Goal: Task Accomplishment & Management: Complete application form

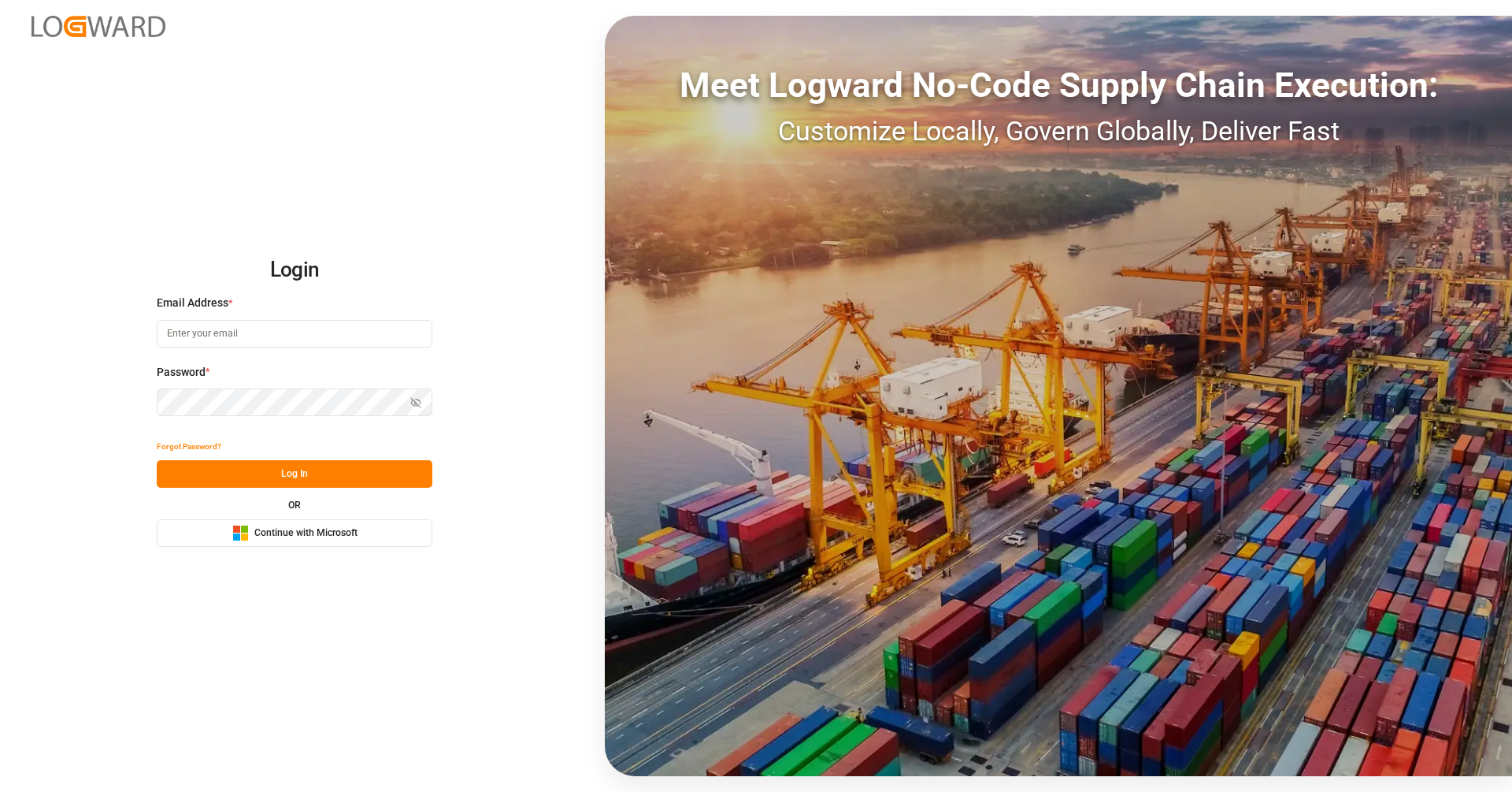
click at [361, 542] on button "Microsoft Logo Continue with Microsoft" at bounding box center [295, 532] width 276 height 28
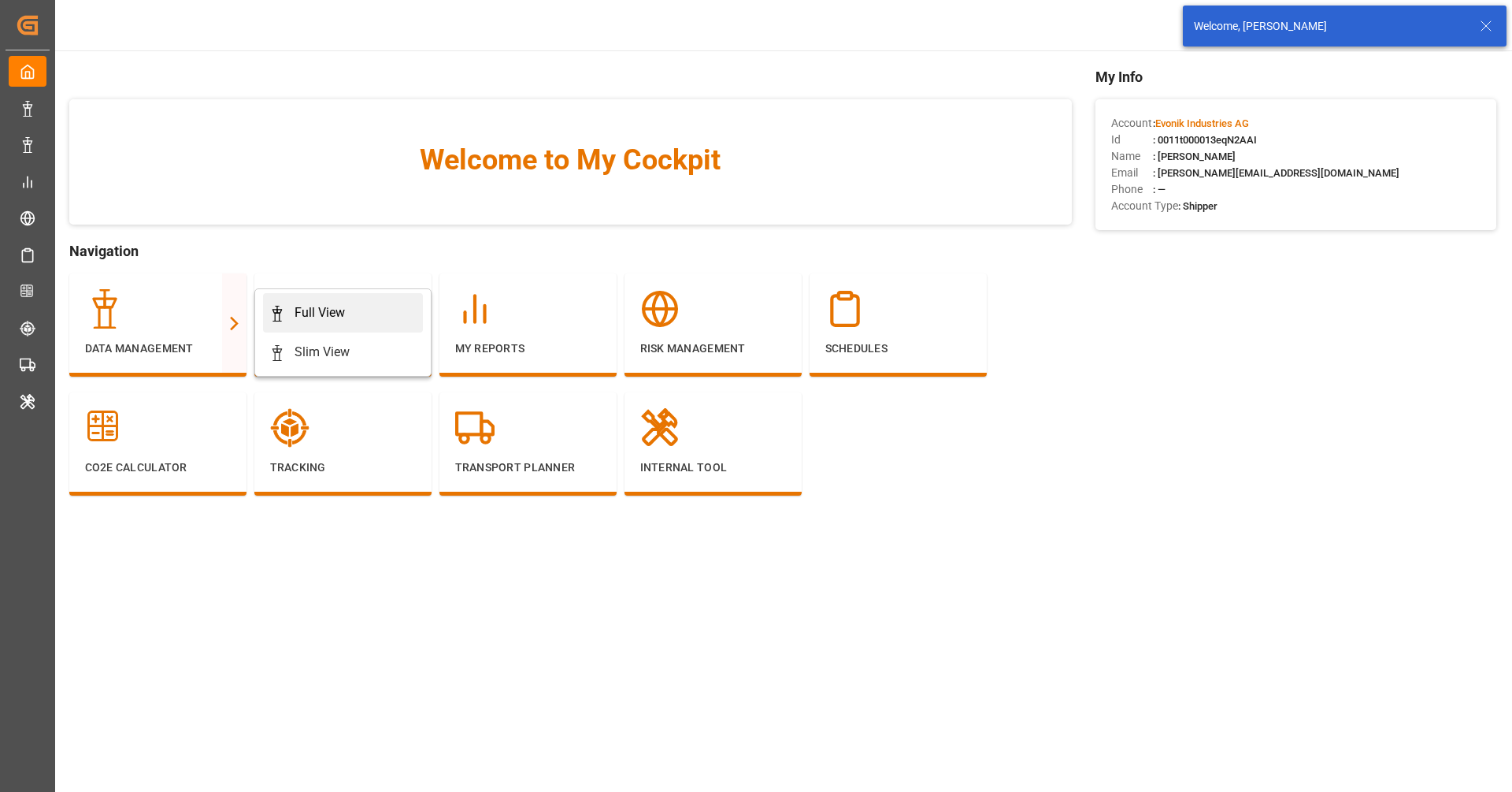
click at [295, 306] on div "Full View" at bounding box center [320, 313] width 50 height 19
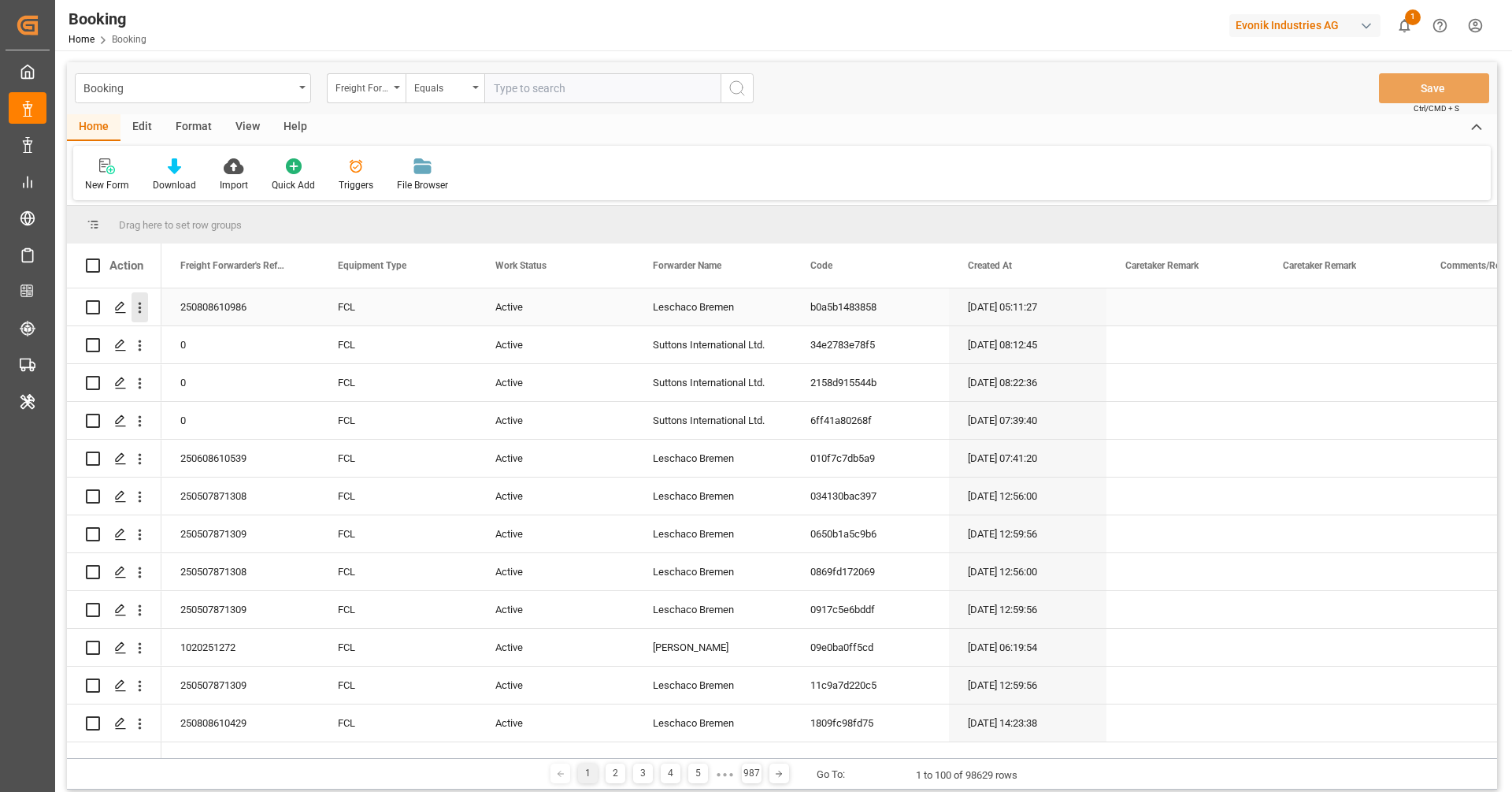
click at [145, 304] on icon "open menu" at bounding box center [139, 307] width 17 height 17
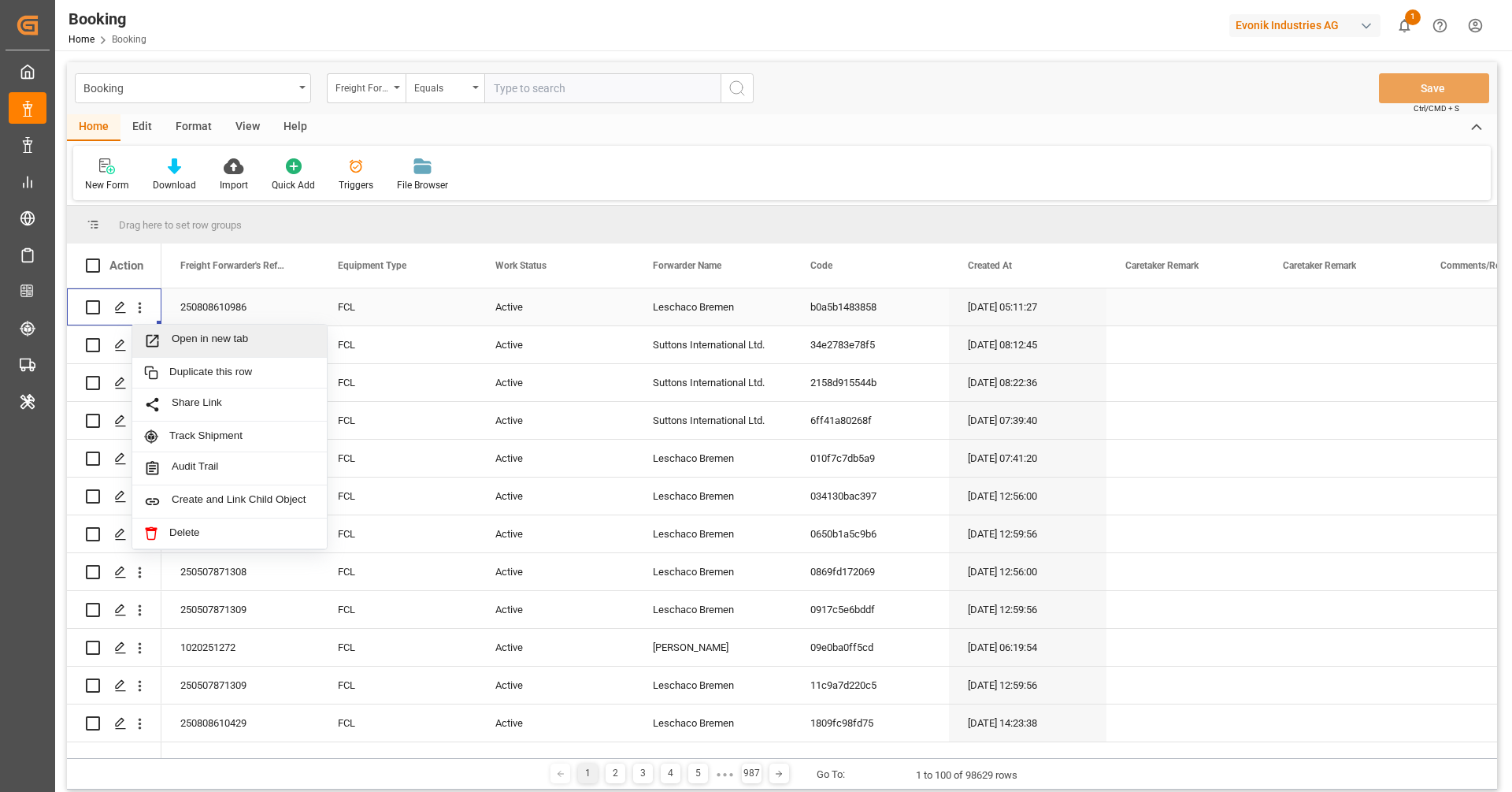
click at [179, 338] on span "Open in new tab" at bounding box center [243, 340] width 144 height 17
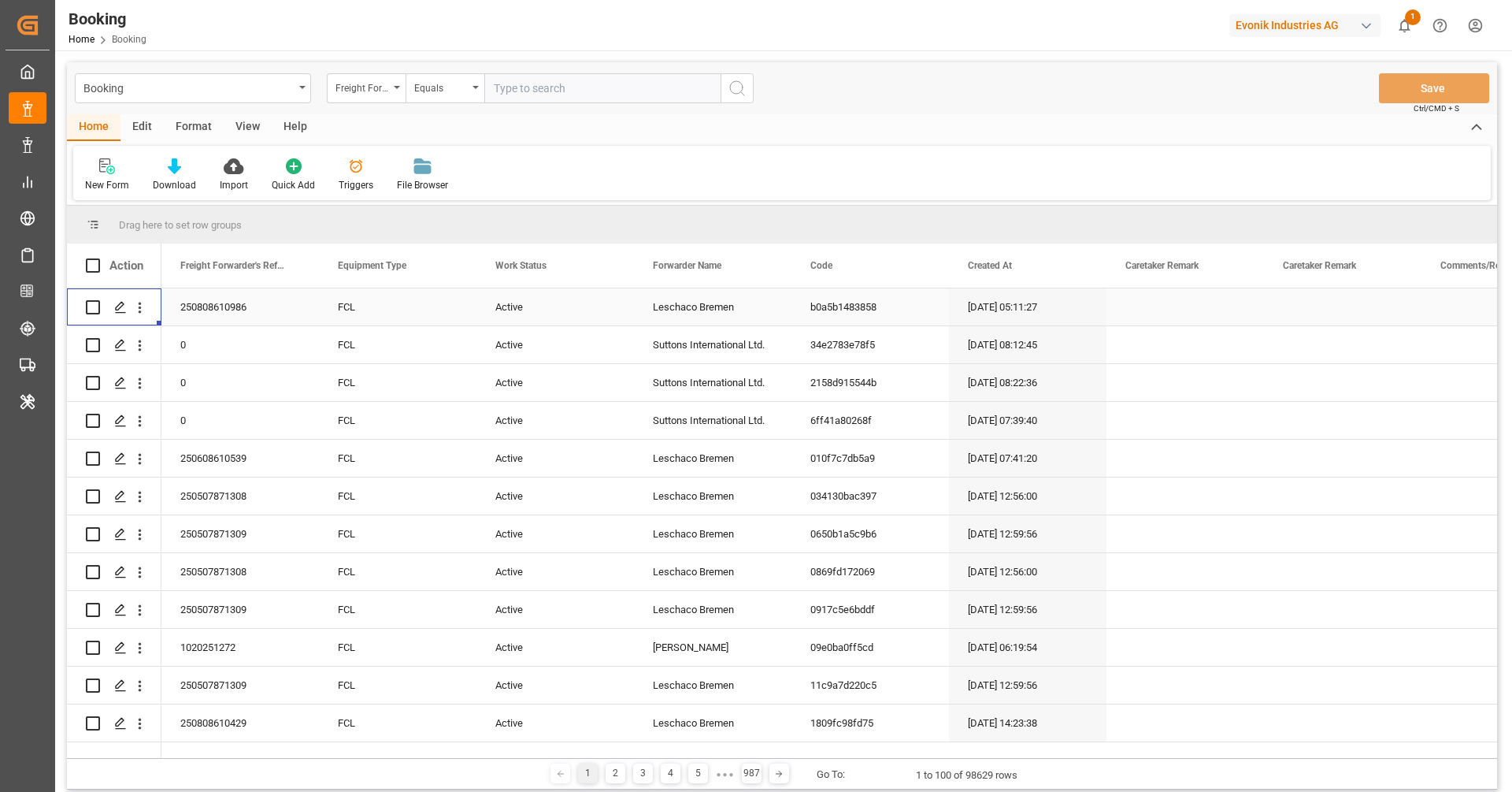
click at [1278, 6] on div "Booking Home Booking Evonik Industries AG 1 Notifications Only show unread All …" at bounding box center [777, 25] width 1468 height 50
click at [1278, 22] on div "Evonik Industries AG" at bounding box center [1304, 26] width 151 height 23
type input "compo"
click at [1314, 116] on div "CE Compo Expert" at bounding box center [1308, 105] width 269 height 32
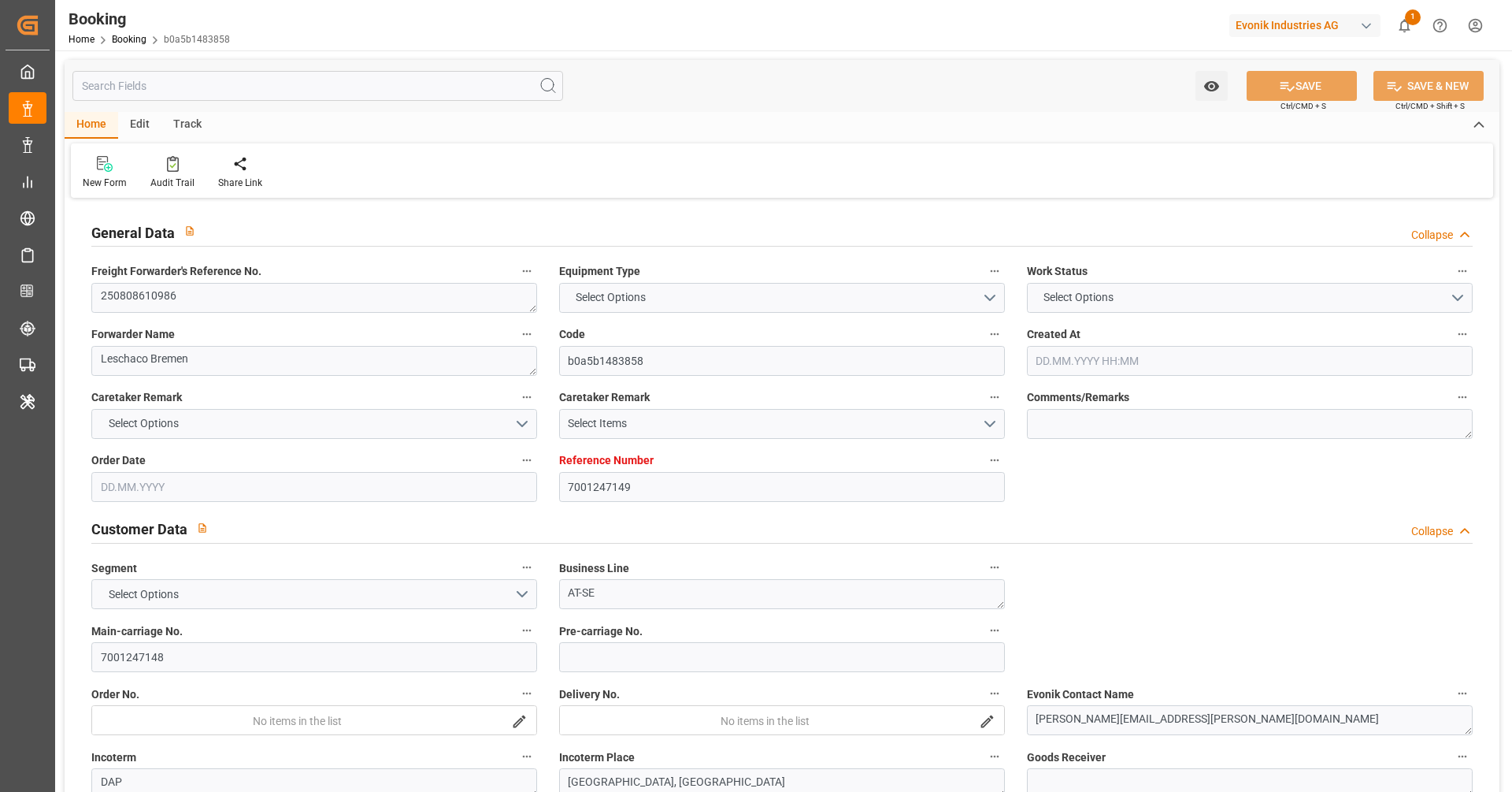
type input "7001247149"
type input "Hapag [PERSON_NAME]"
type input "Hapag [PERSON_NAME] Aktiengesellschaft"
type input "EUNWC"
type input "USSAV"
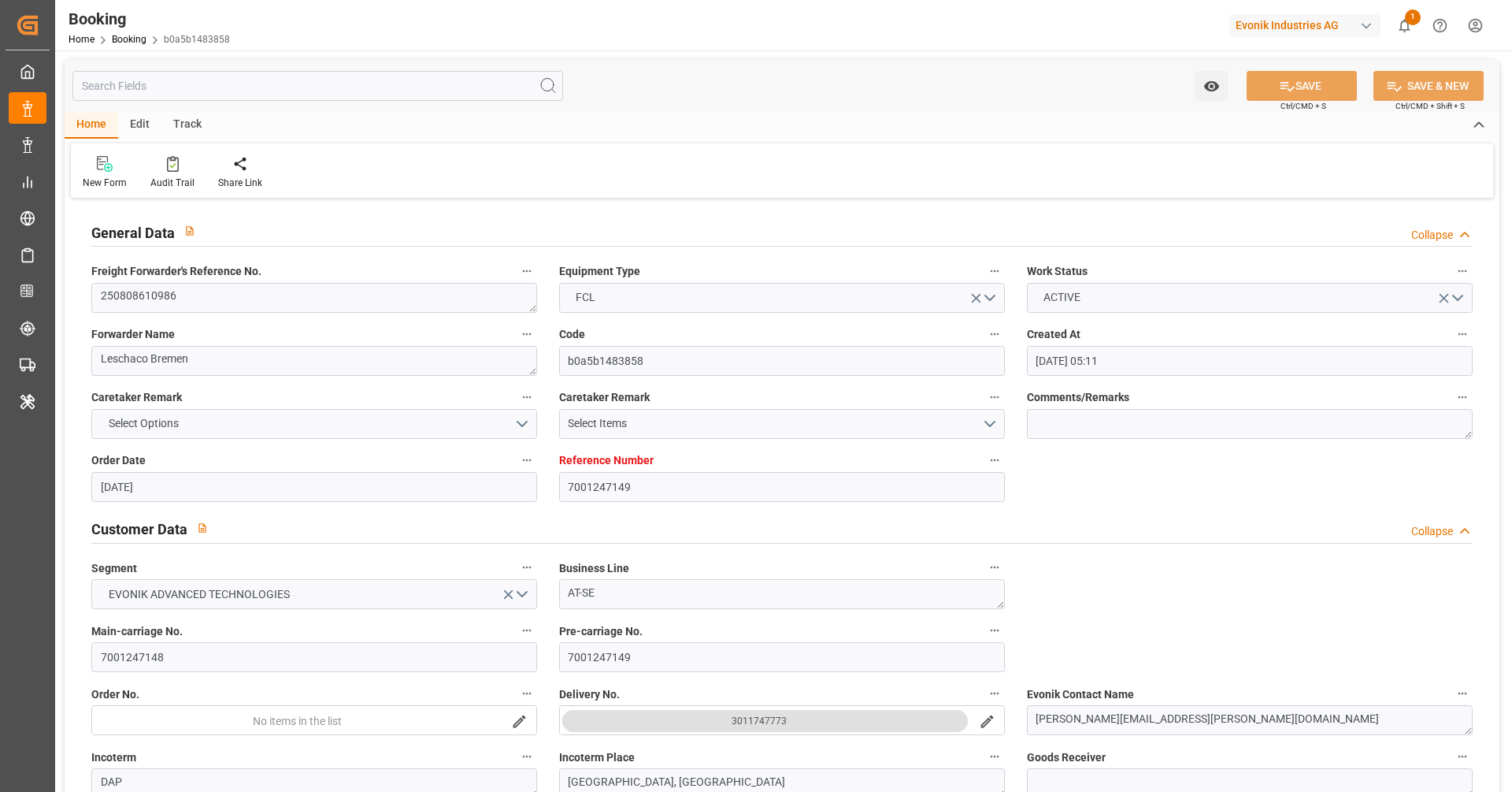
type input "[DATE] 05:11"
type input "[DATE]"
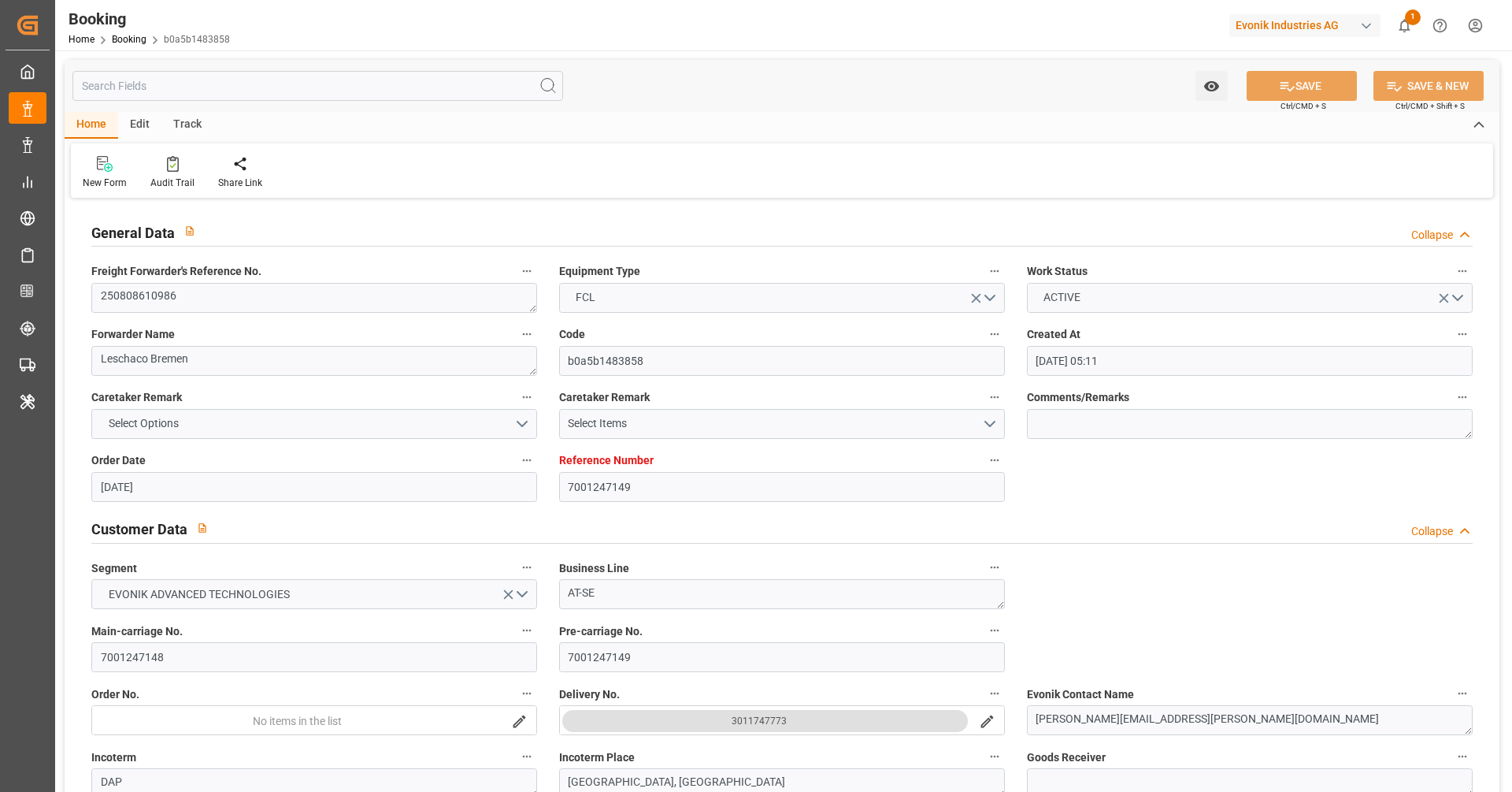
type input "[DATE]"
type input "[DATE] 05:35"
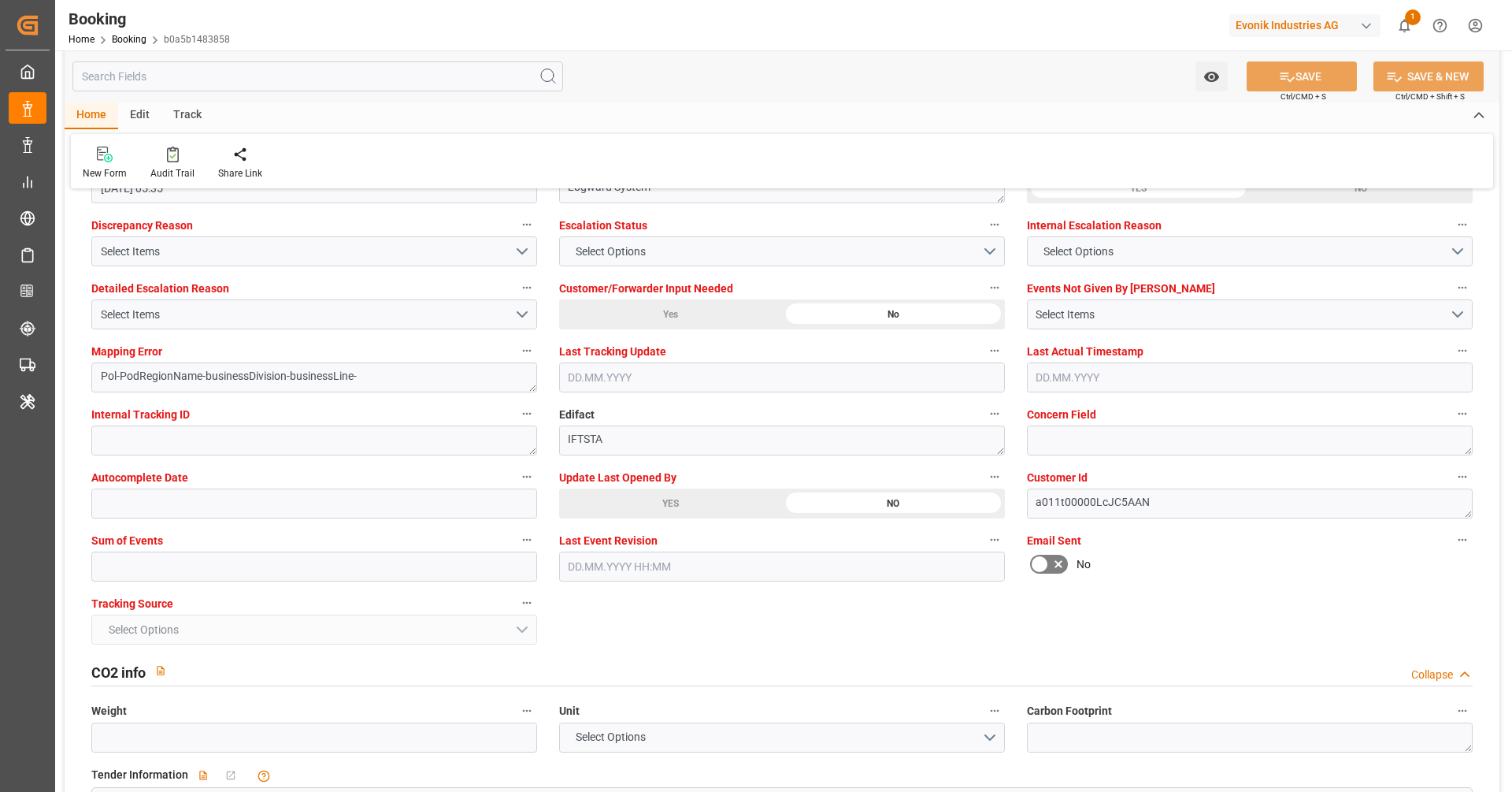
scroll to position [2929, 0]
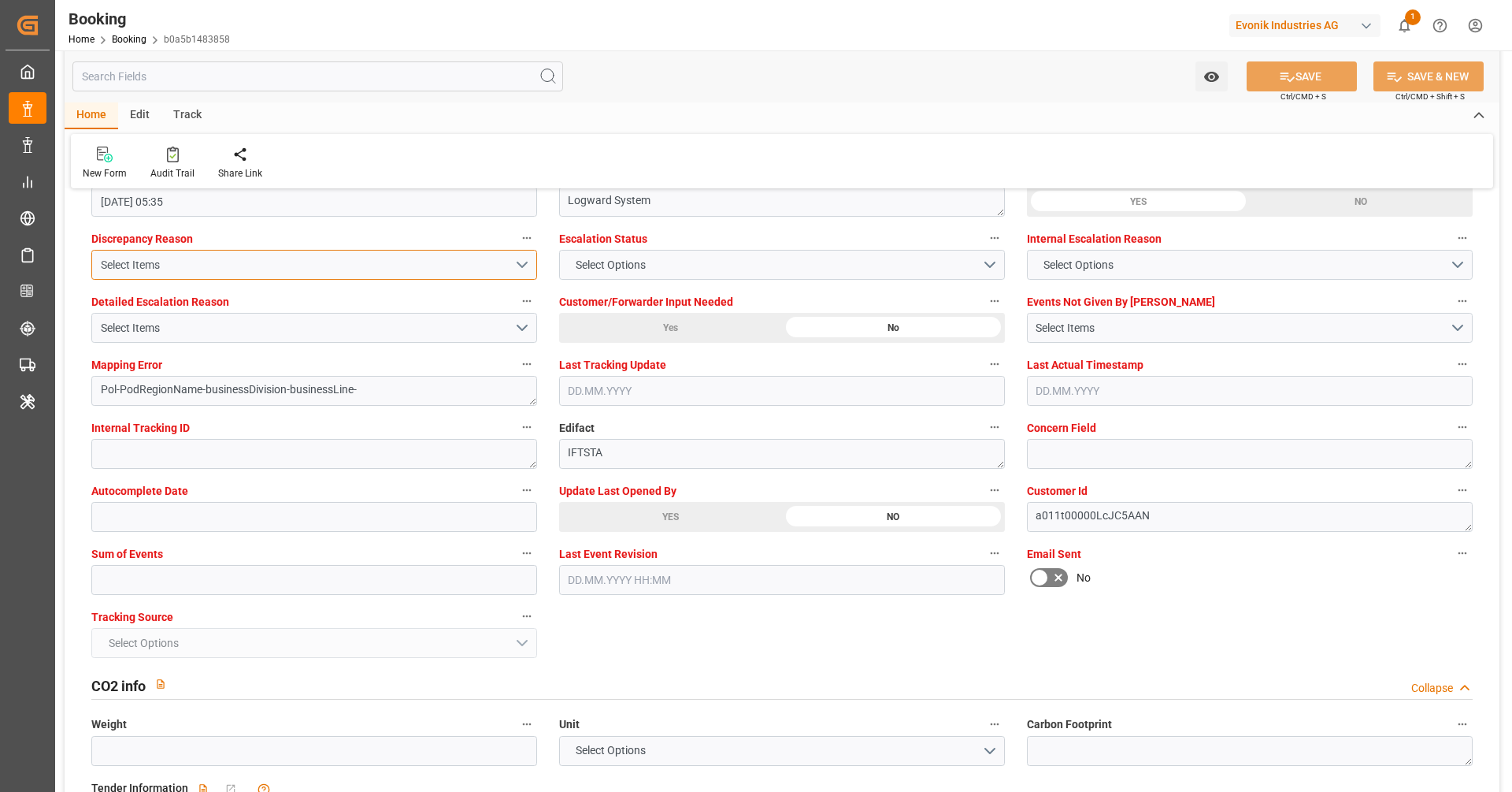
click at [452, 252] on button "Select Items" at bounding box center [313, 265] width 445 height 30
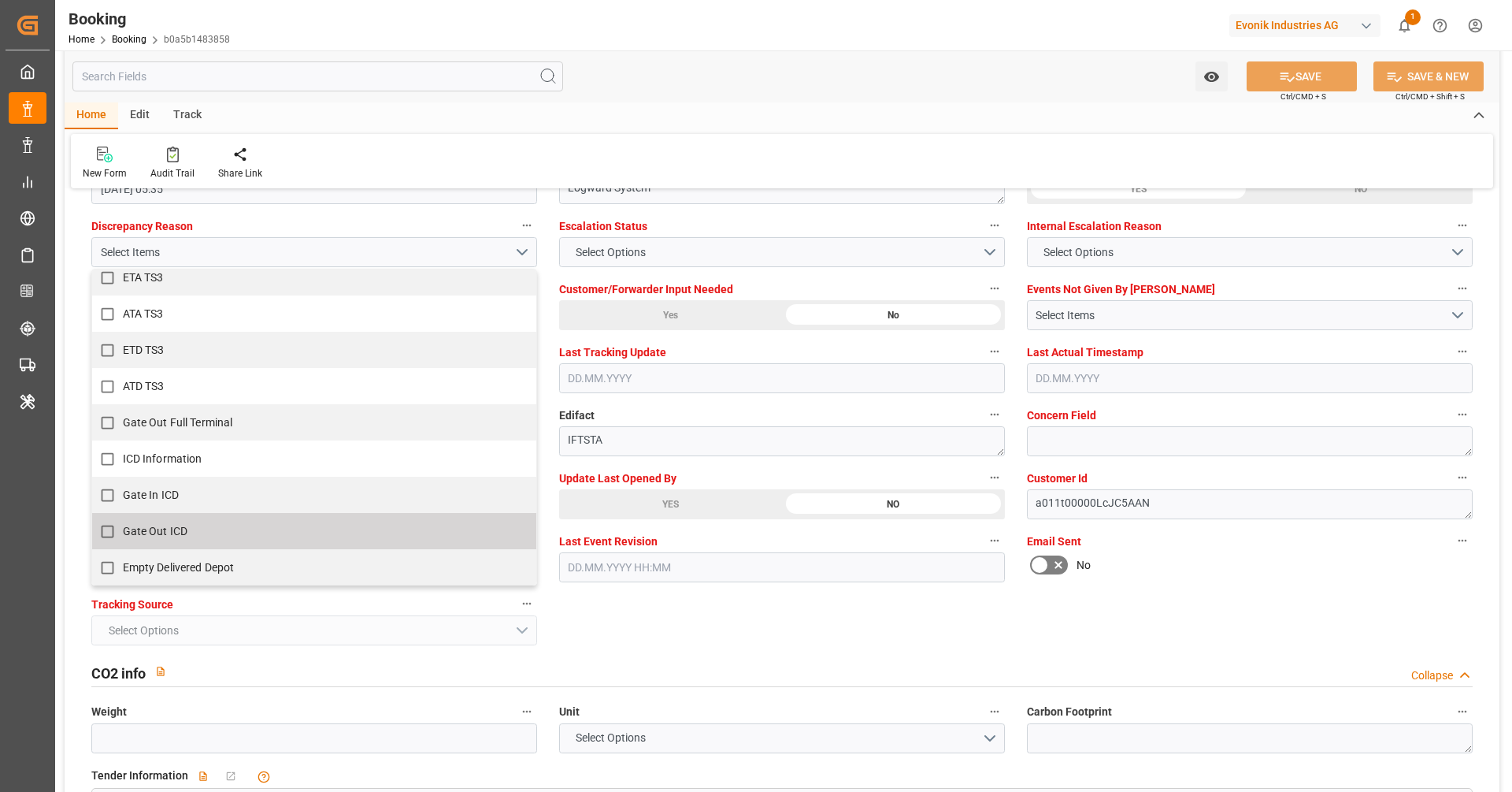
scroll to position [2969, 0]
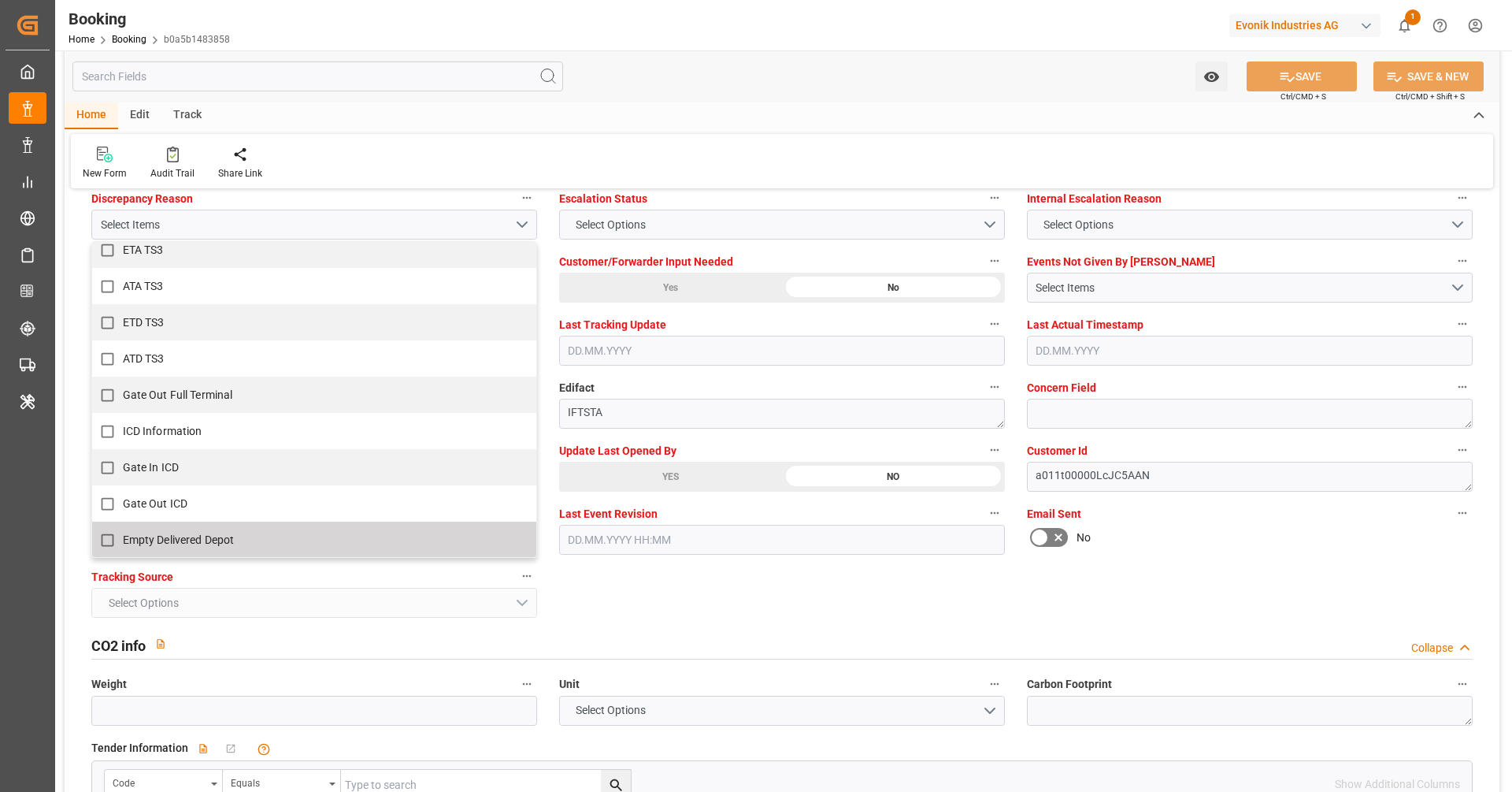
click at [1235, 550] on div "Email Sent No" at bounding box center [1250, 529] width 468 height 63
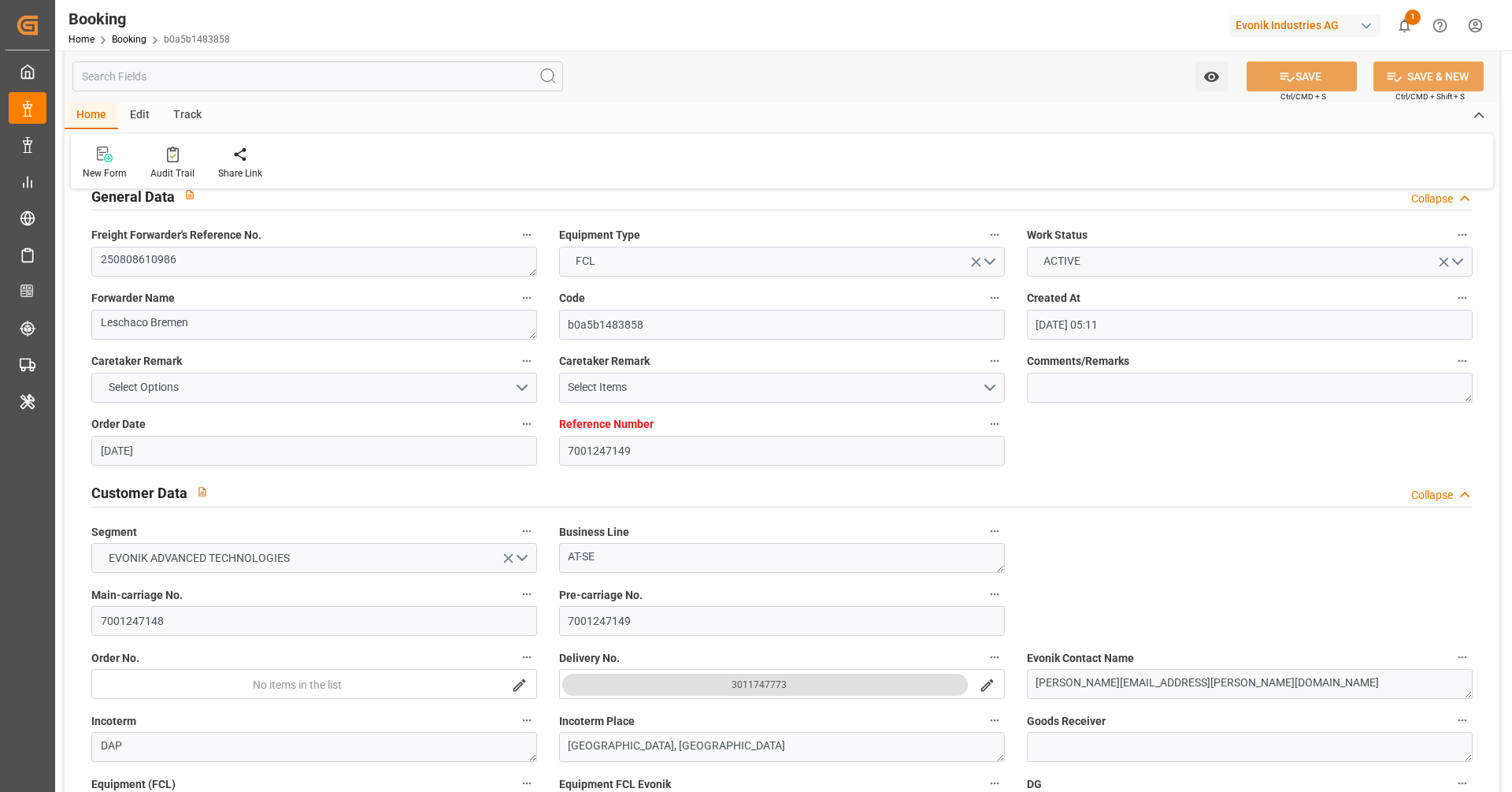
scroll to position [0, 0]
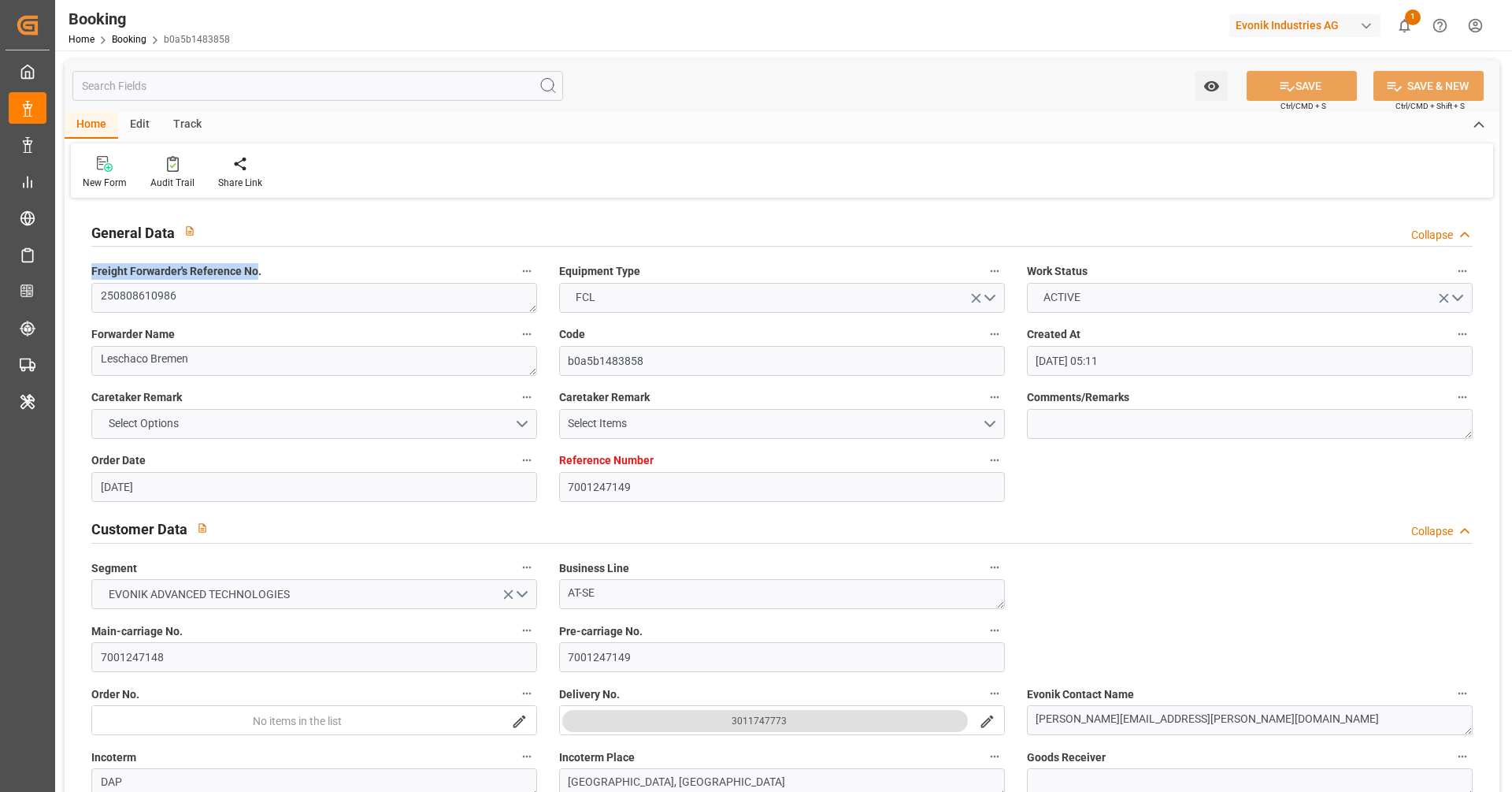
drag, startPoint x: 255, startPoint y: 271, endPoint x: 103, endPoint y: 262, distance: 152.3
click at [103, 262] on label "Freight Forwarder's Reference No." at bounding box center [313, 271] width 445 height 22
copy span "Freight Forwarder's Reference No"
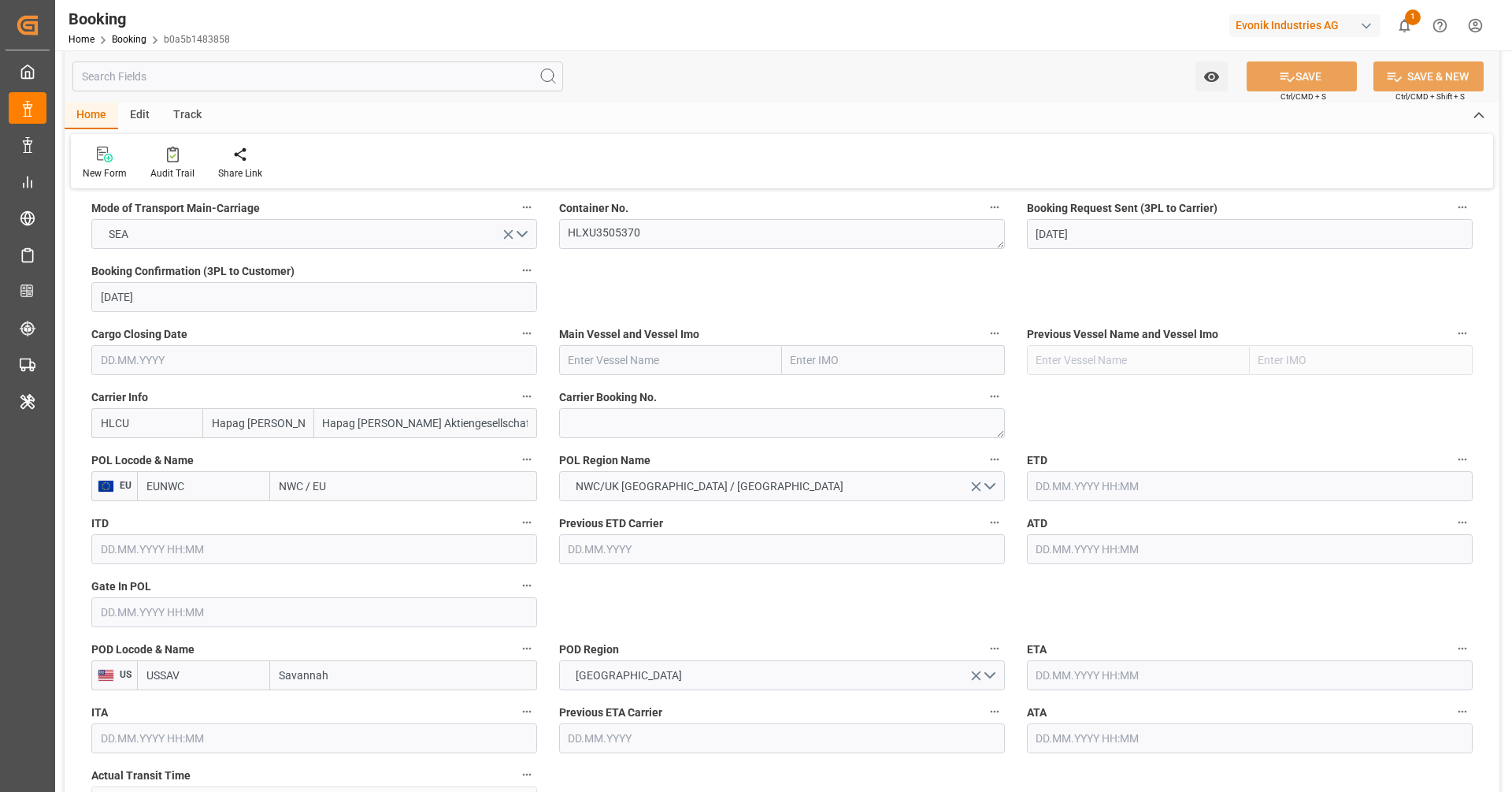
scroll to position [1044, 0]
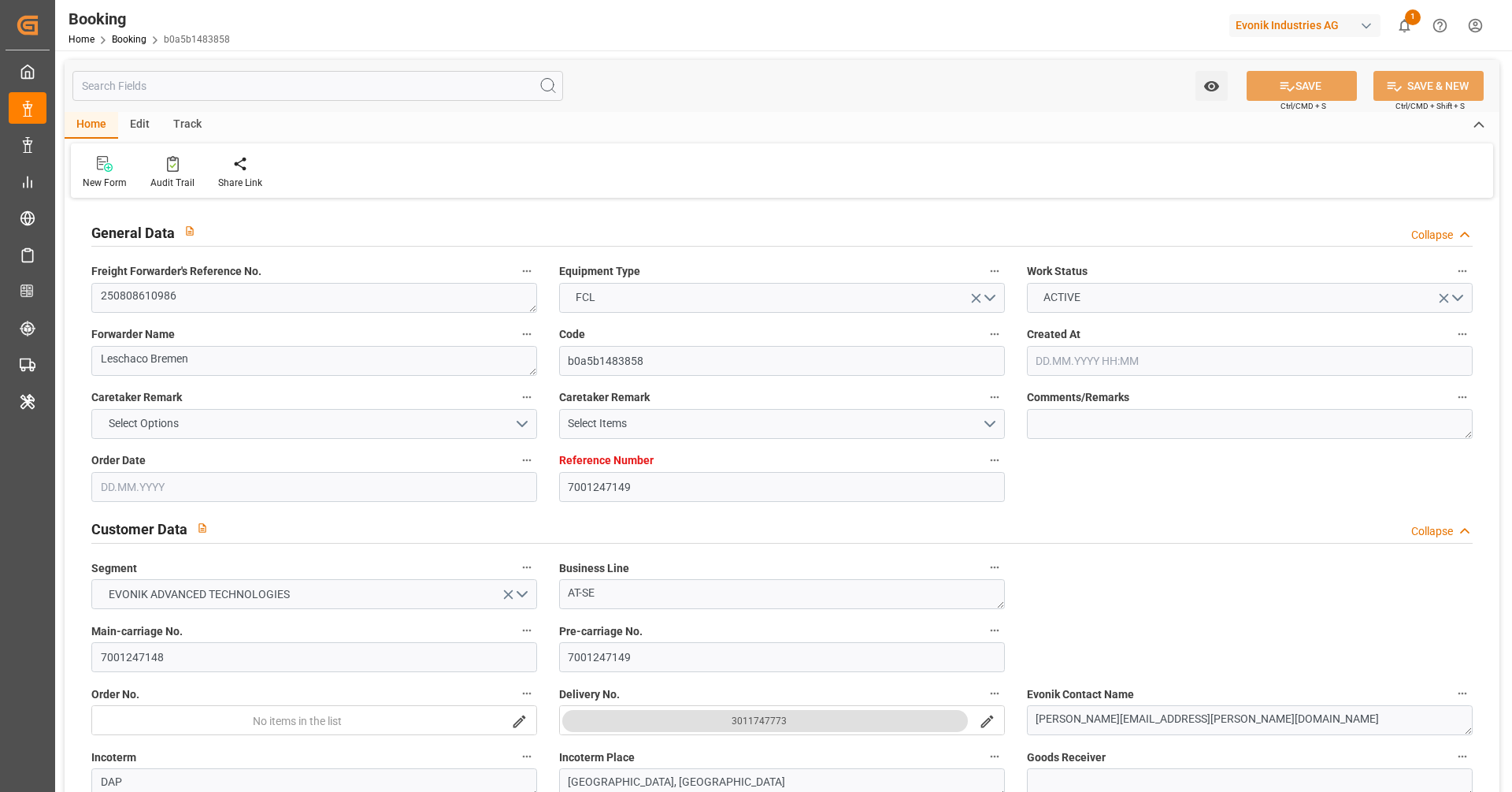
type input "7001247149"
type input "Hapag [PERSON_NAME]"
type input "Hapag [PERSON_NAME] Aktiengesellschaft"
type input "EUNWC"
type input "USSAV"
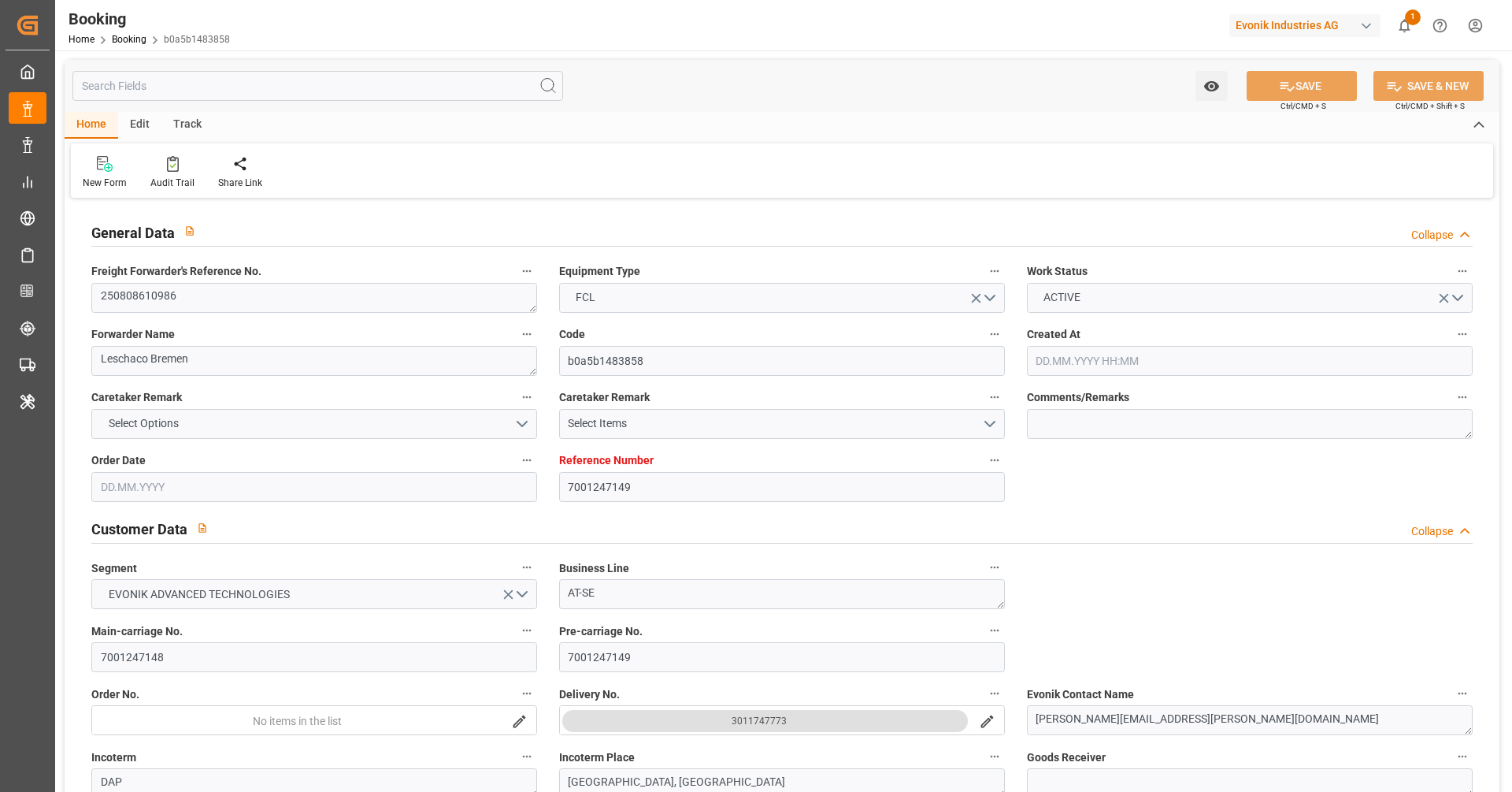
type input "[DATE] 05:11"
type input "[DATE]"
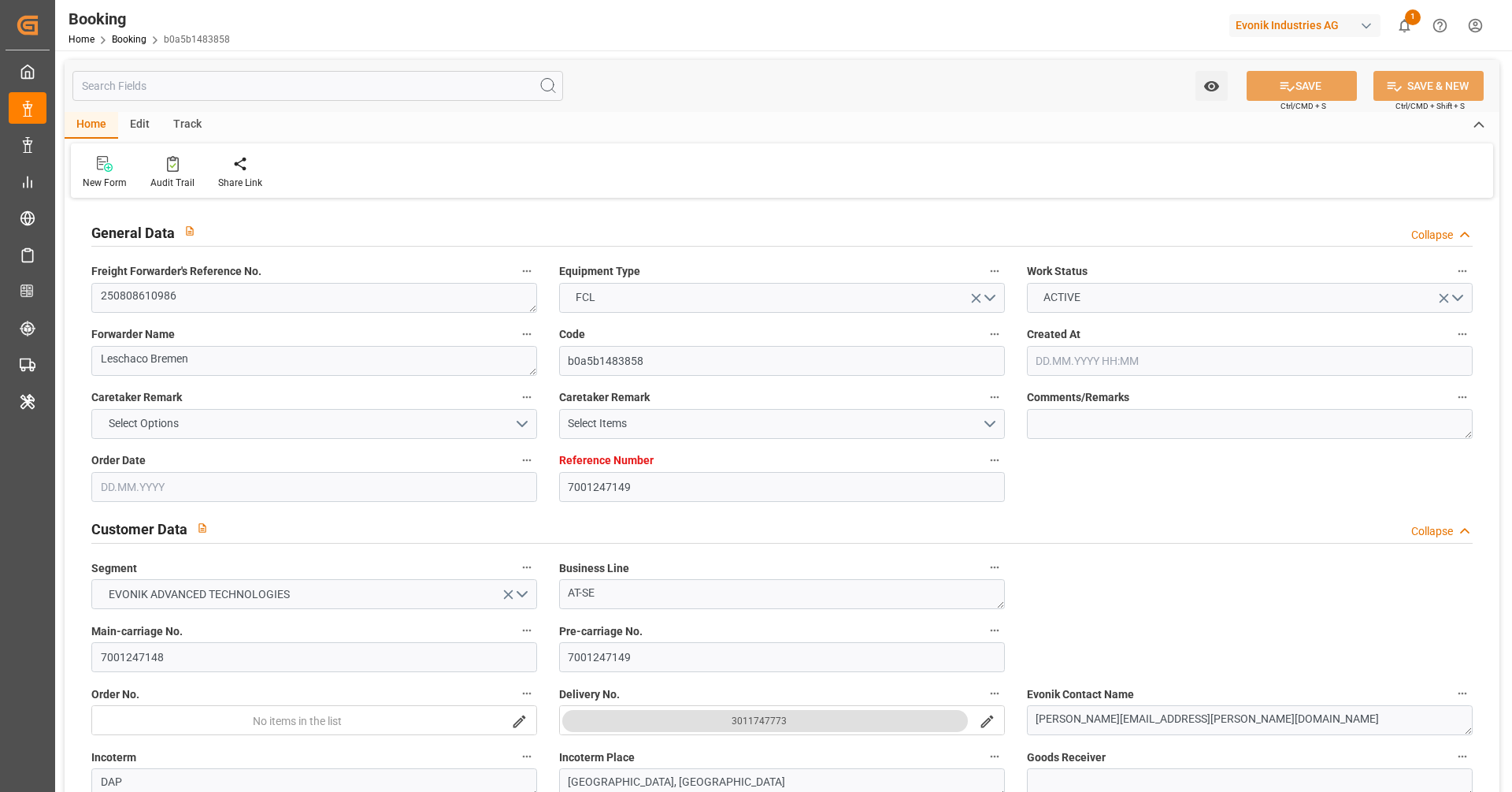
type input "[DATE]"
type input "[DATE] 05:35"
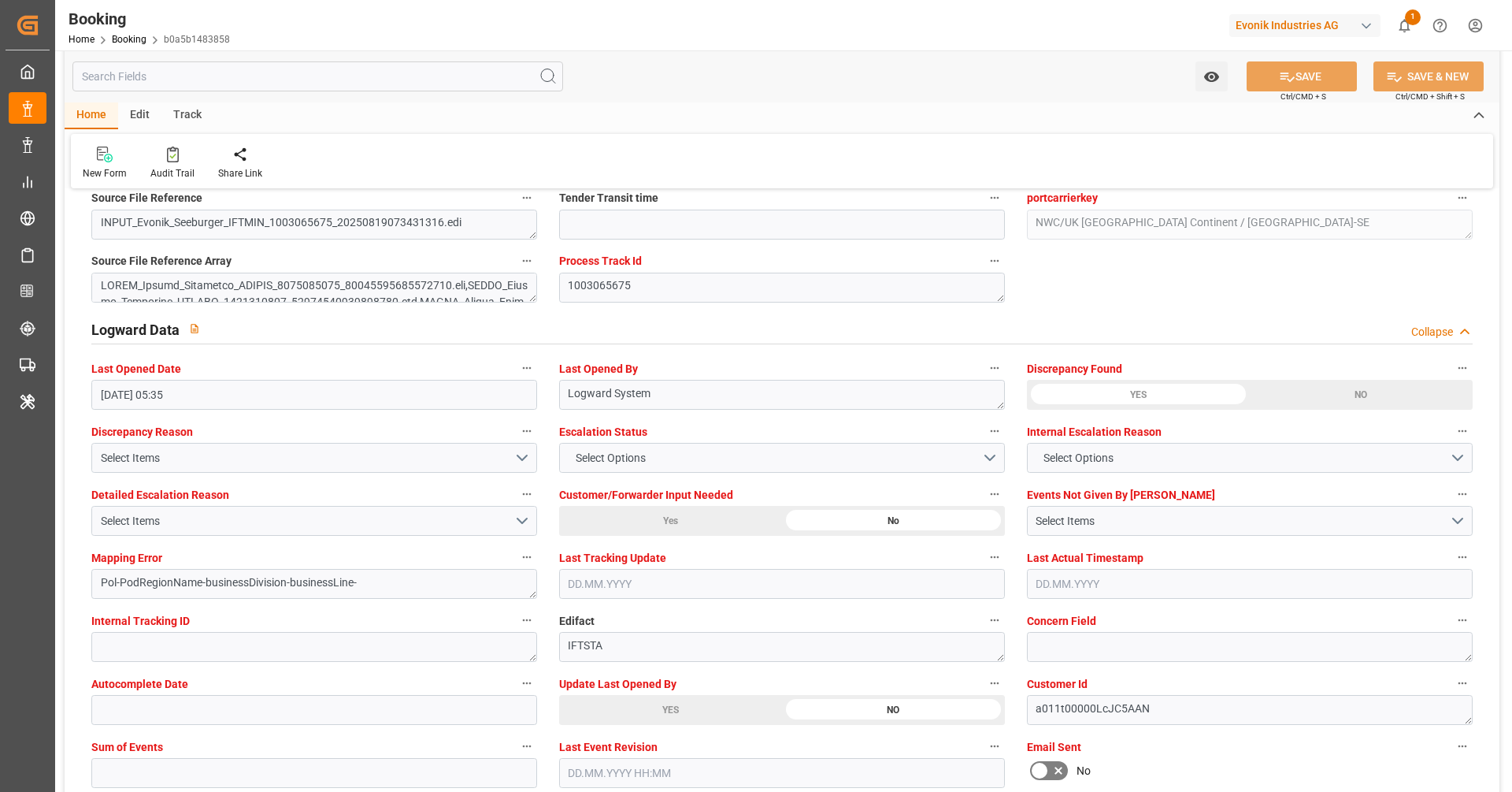
scroll to position [2869, 0]
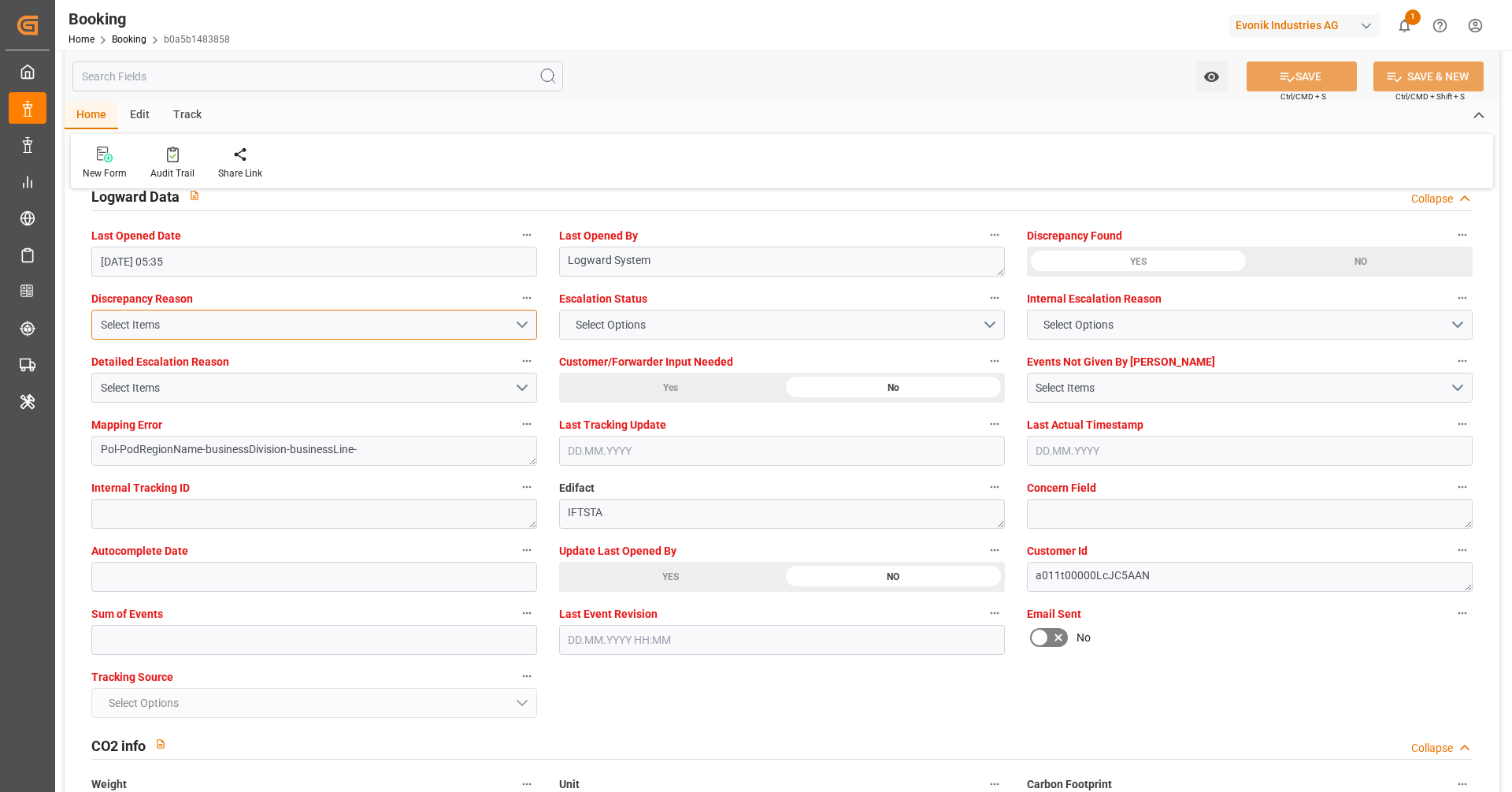
click at [418, 321] on div "Select Items" at bounding box center [307, 325] width 413 height 17
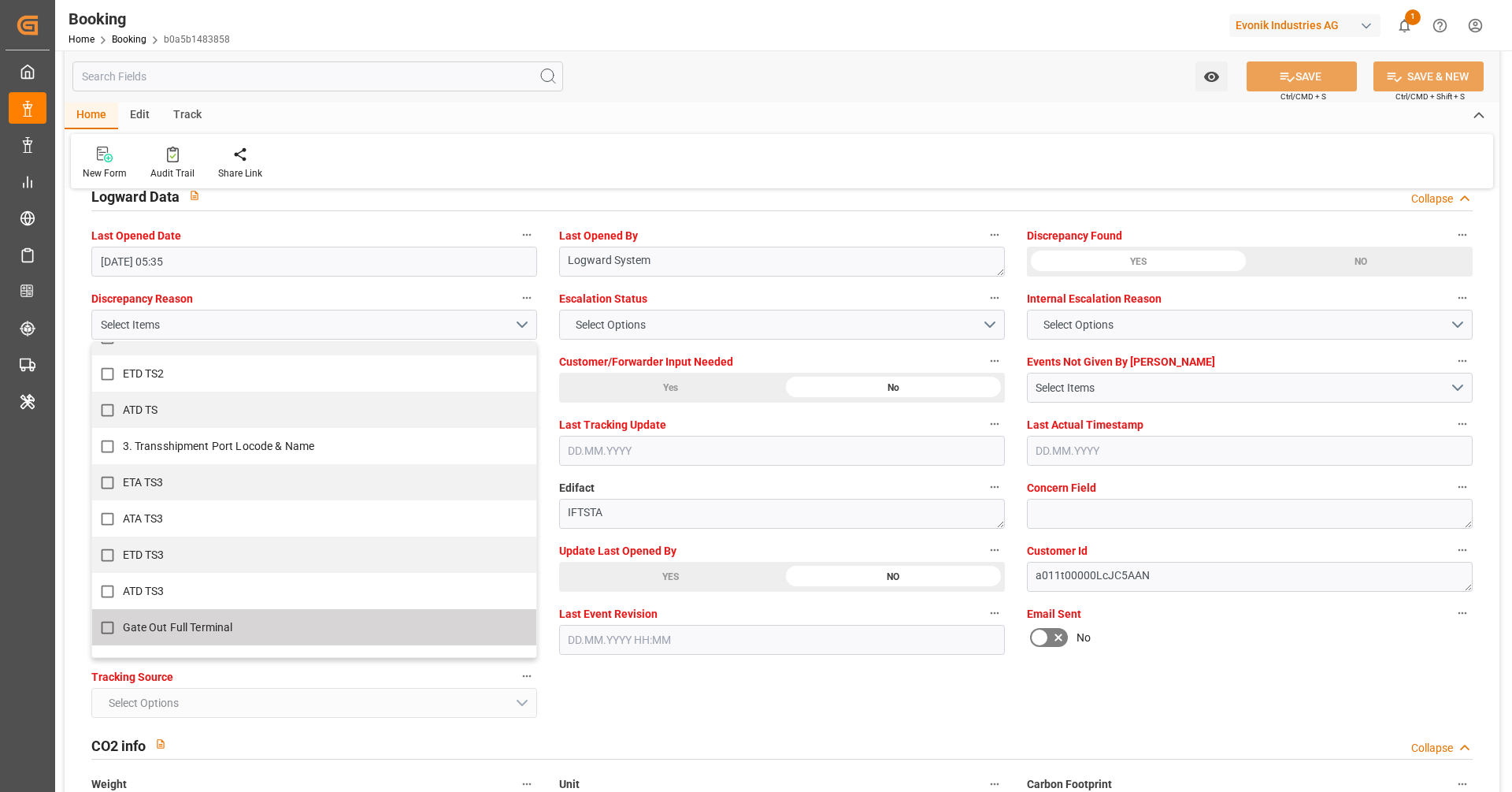
scroll to position [671, 0]
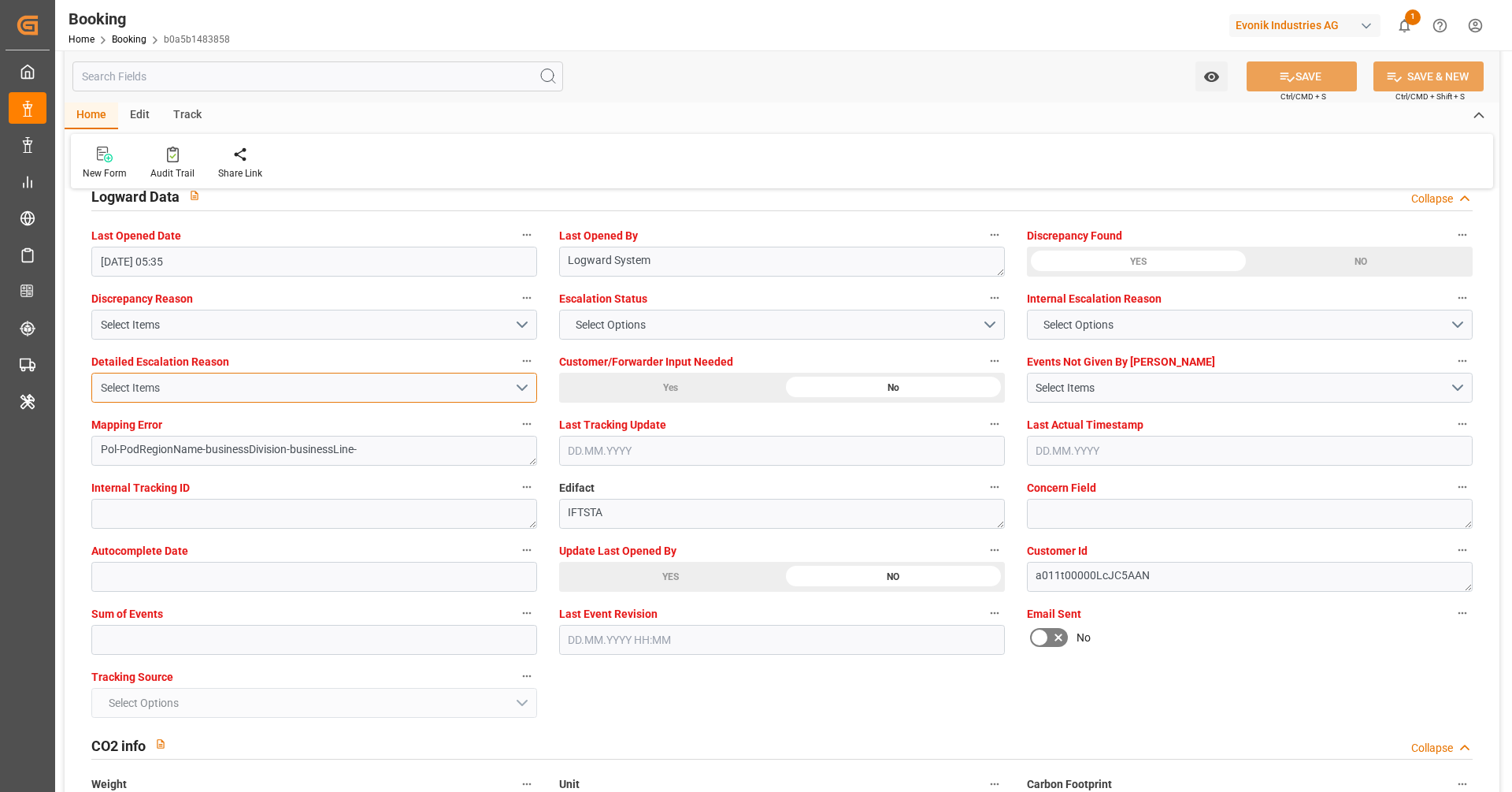
click at [379, 393] on button "Select Items" at bounding box center [313, 388] width 445 height 30
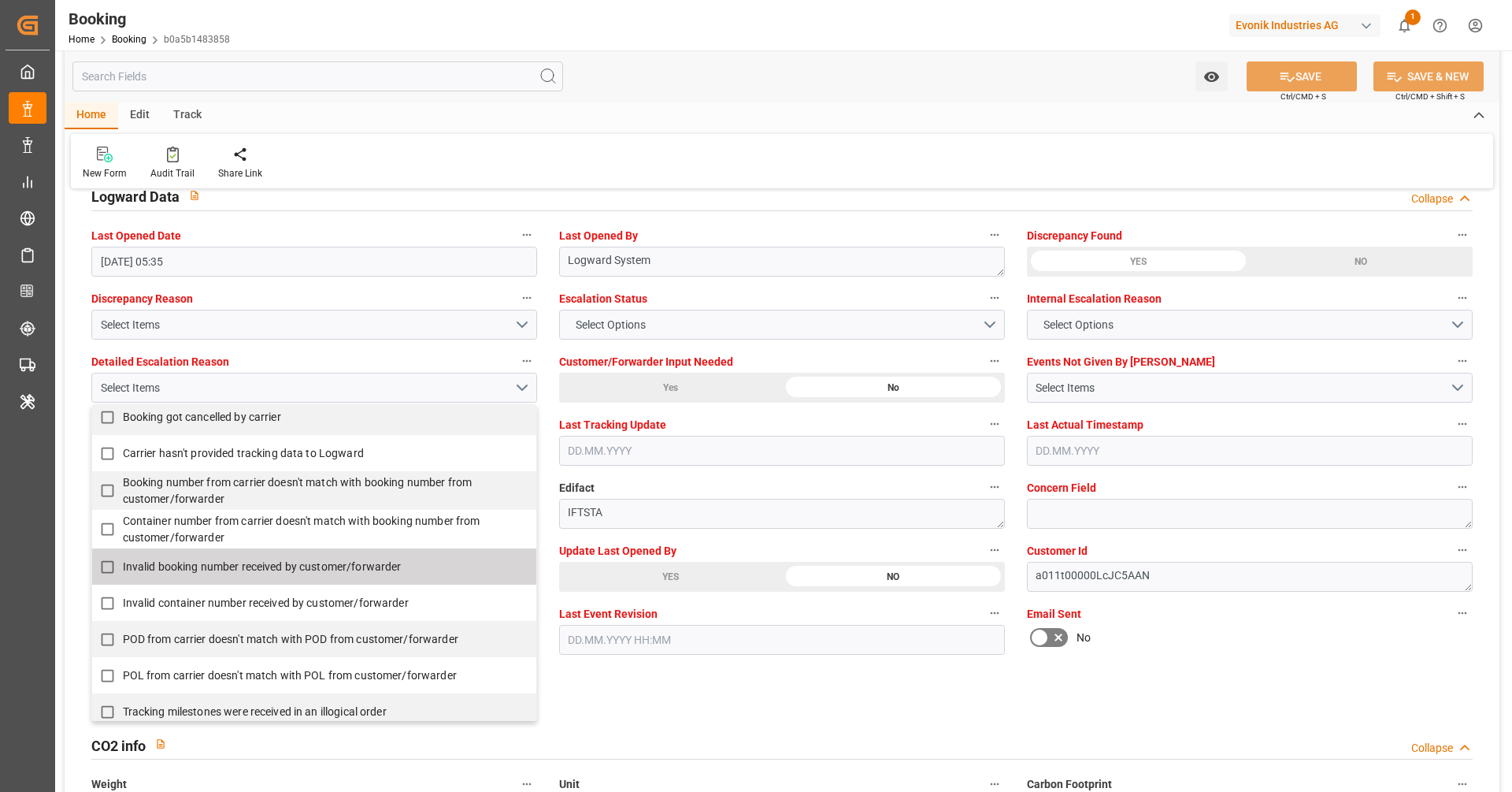
scroll to position [4, 0]
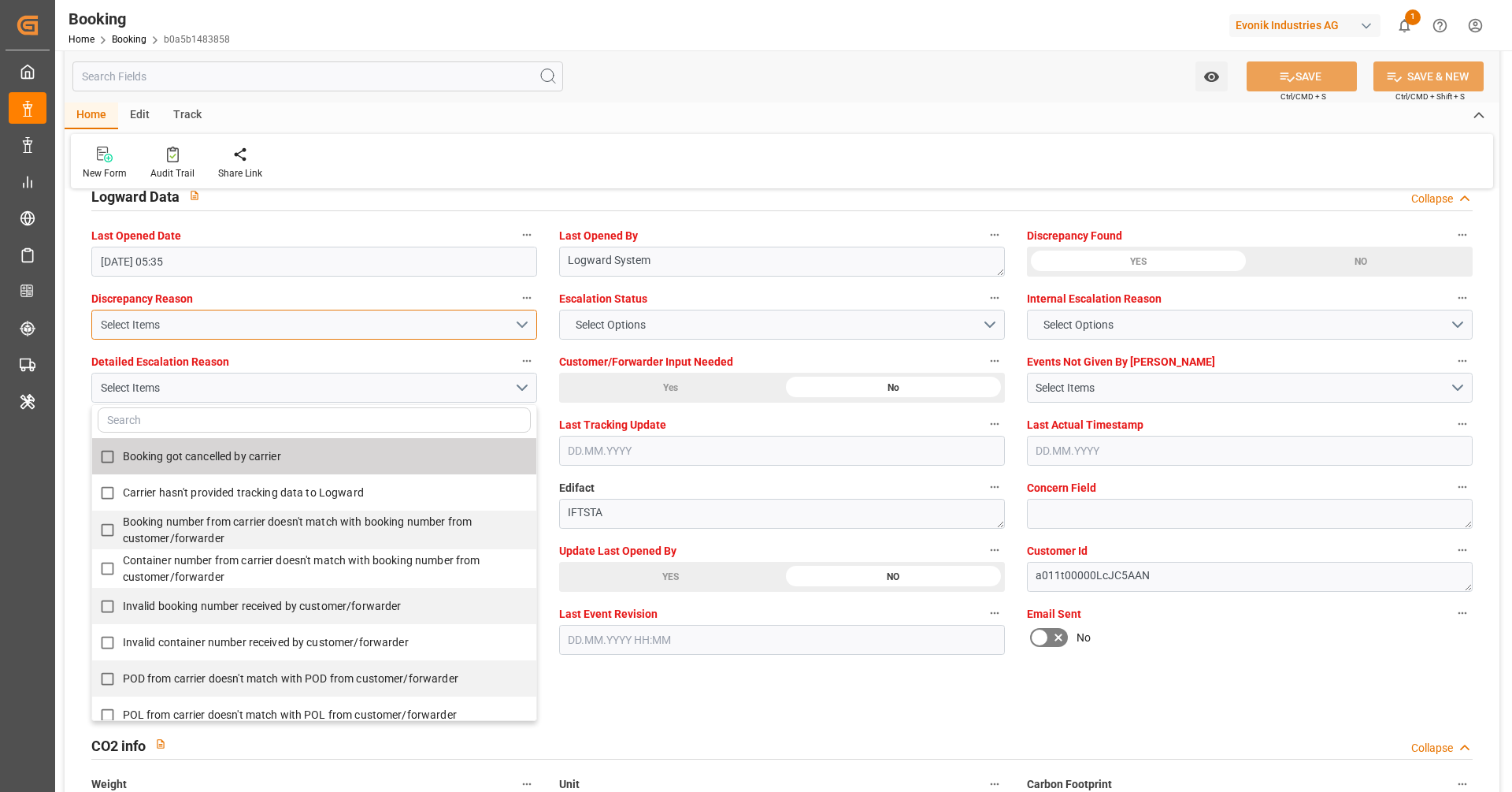
click at [387, 321] on div "Select Items" at bounding box center [307, 325] width 413 height 17
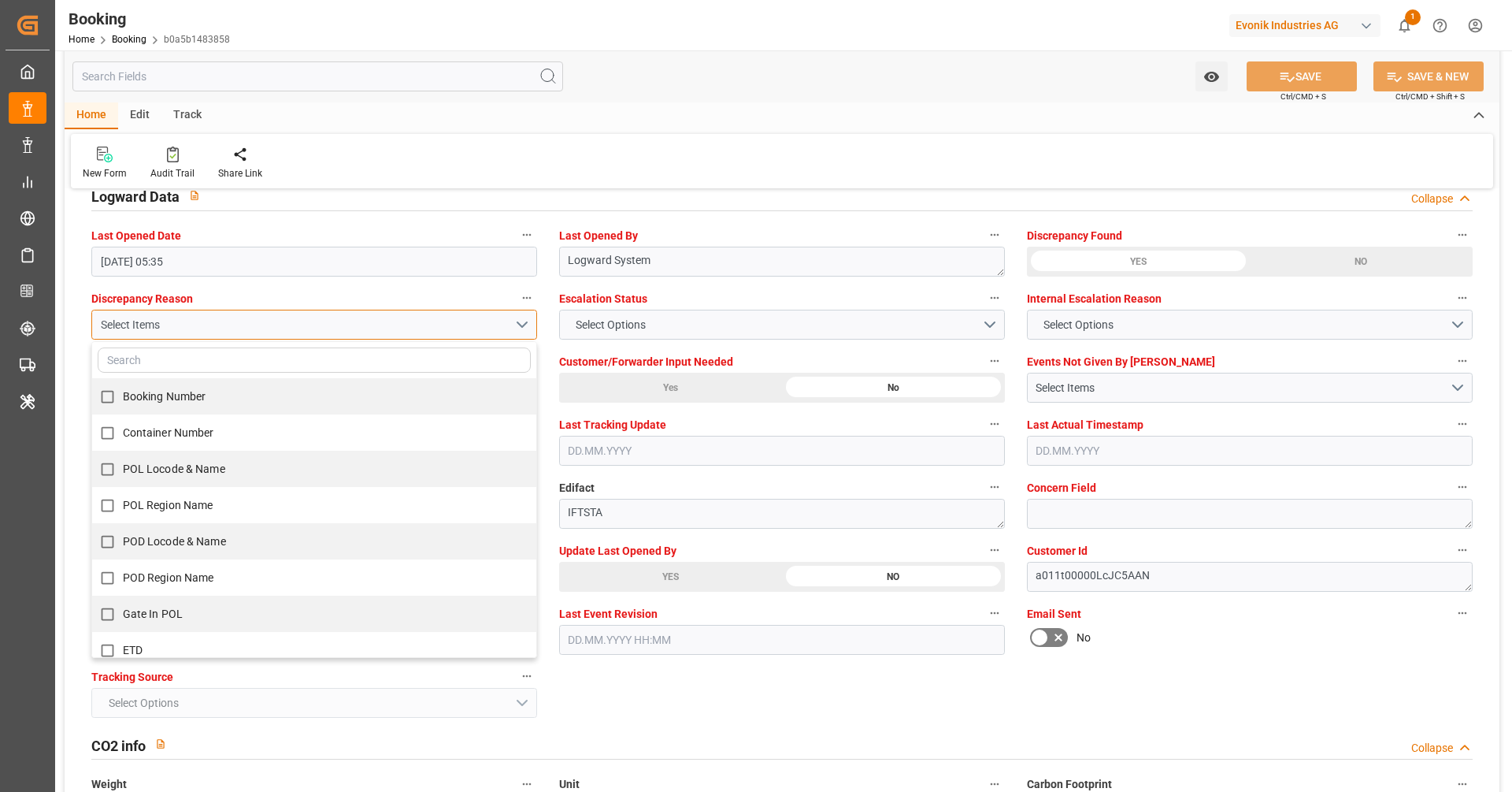
click at [387, 321] on div "Select Items" at bounding box center [307, 325] width 413 height 17
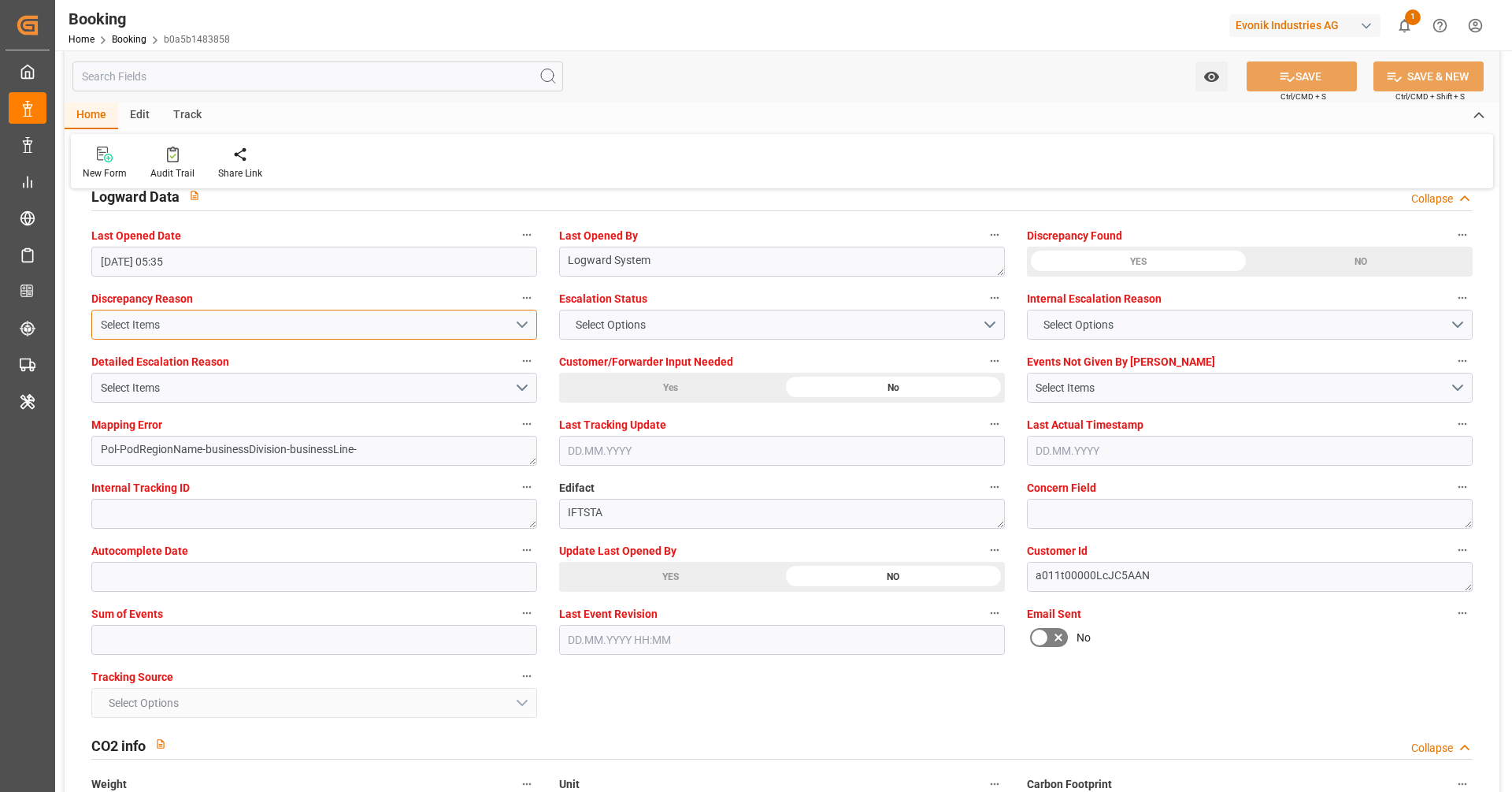
click at [387, 321] on div "Select Items" at bounding box center [307, 325] width 413 height 17
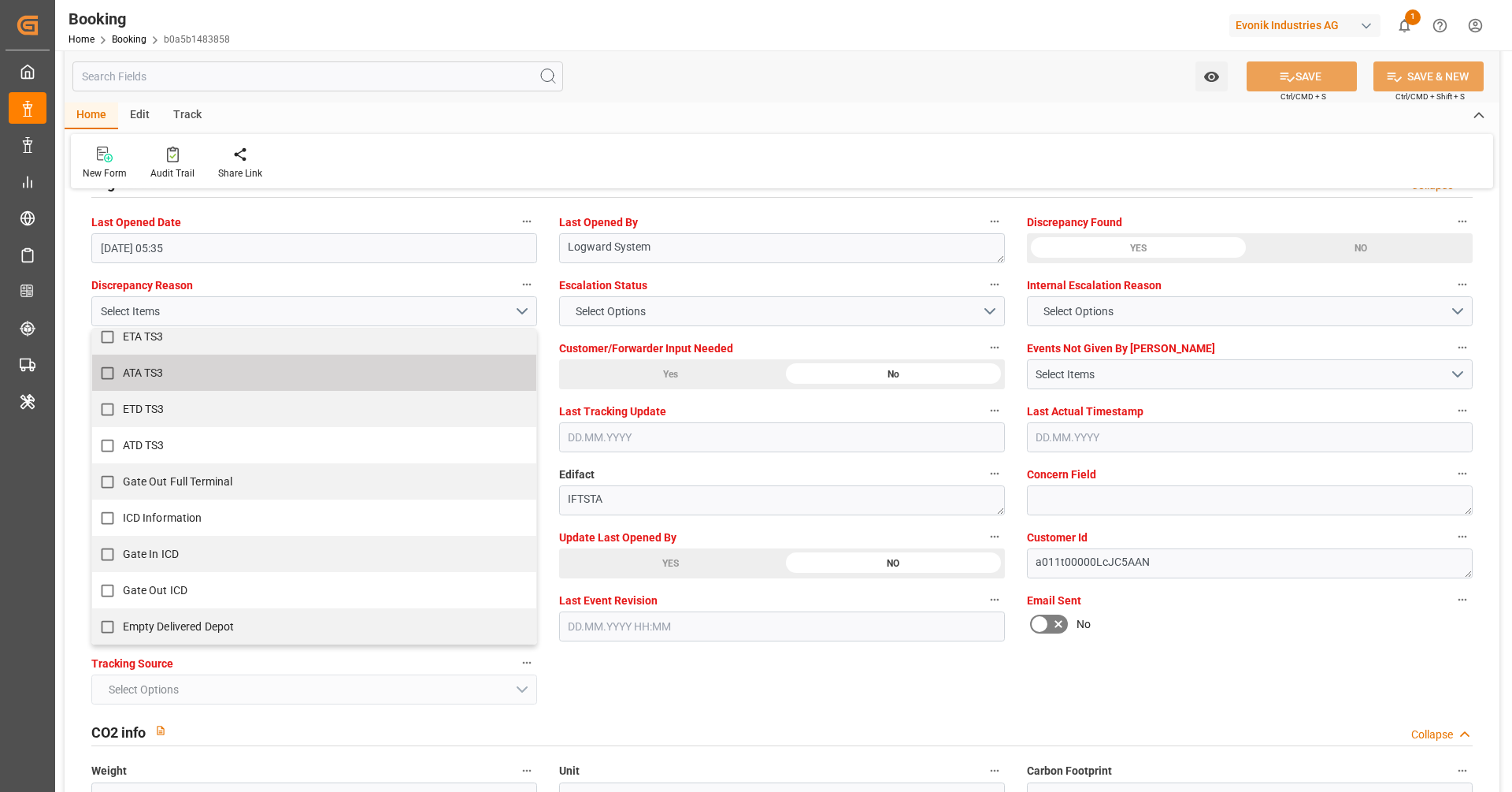
scroll to position [3043, 0]
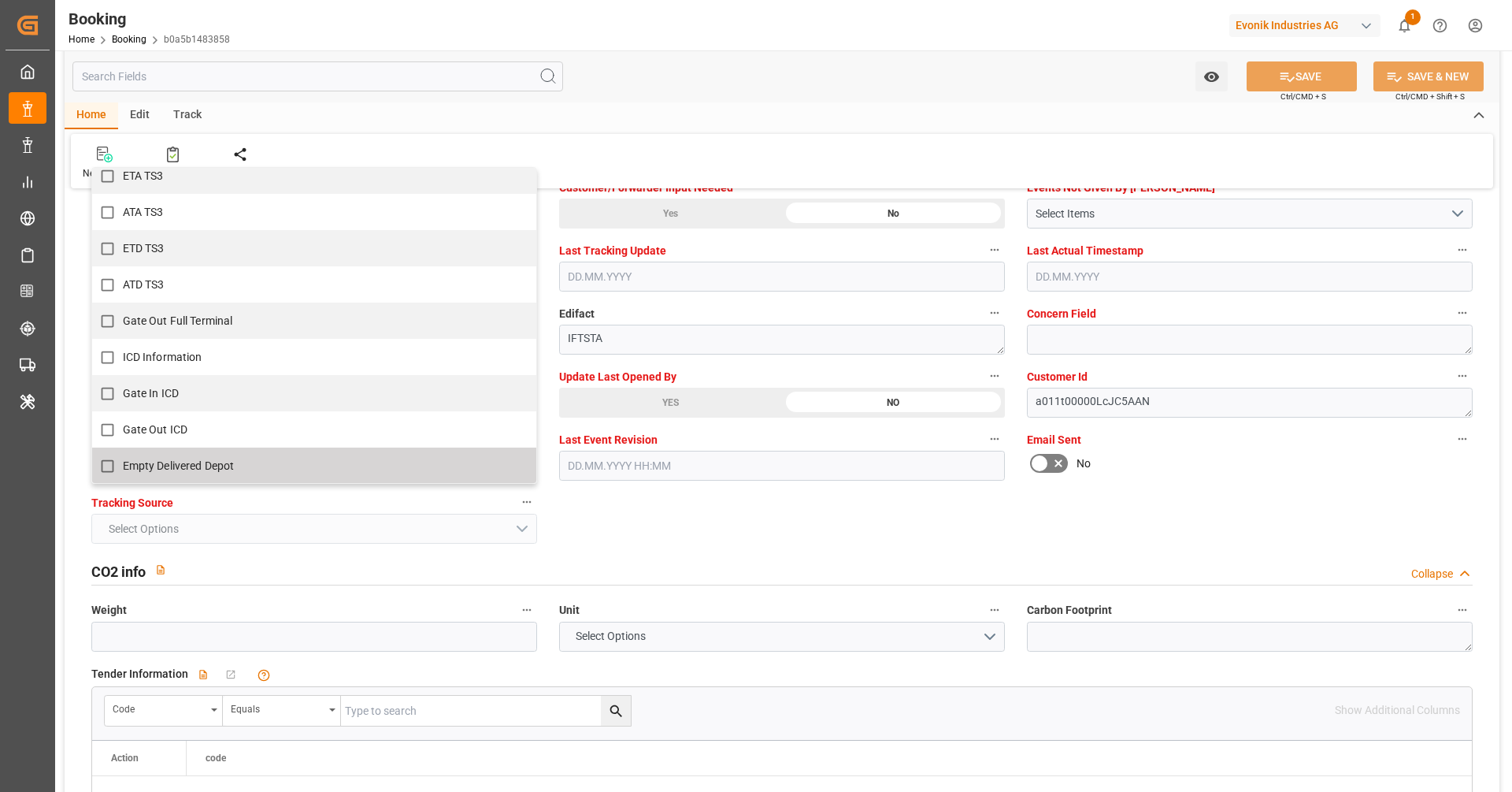
click at [727, 504] on div "General Data Collapse Freight Forwarder's Reference No. 250808610986 Equipment …" at bounding box center [782, 663] width 1435 height 7007
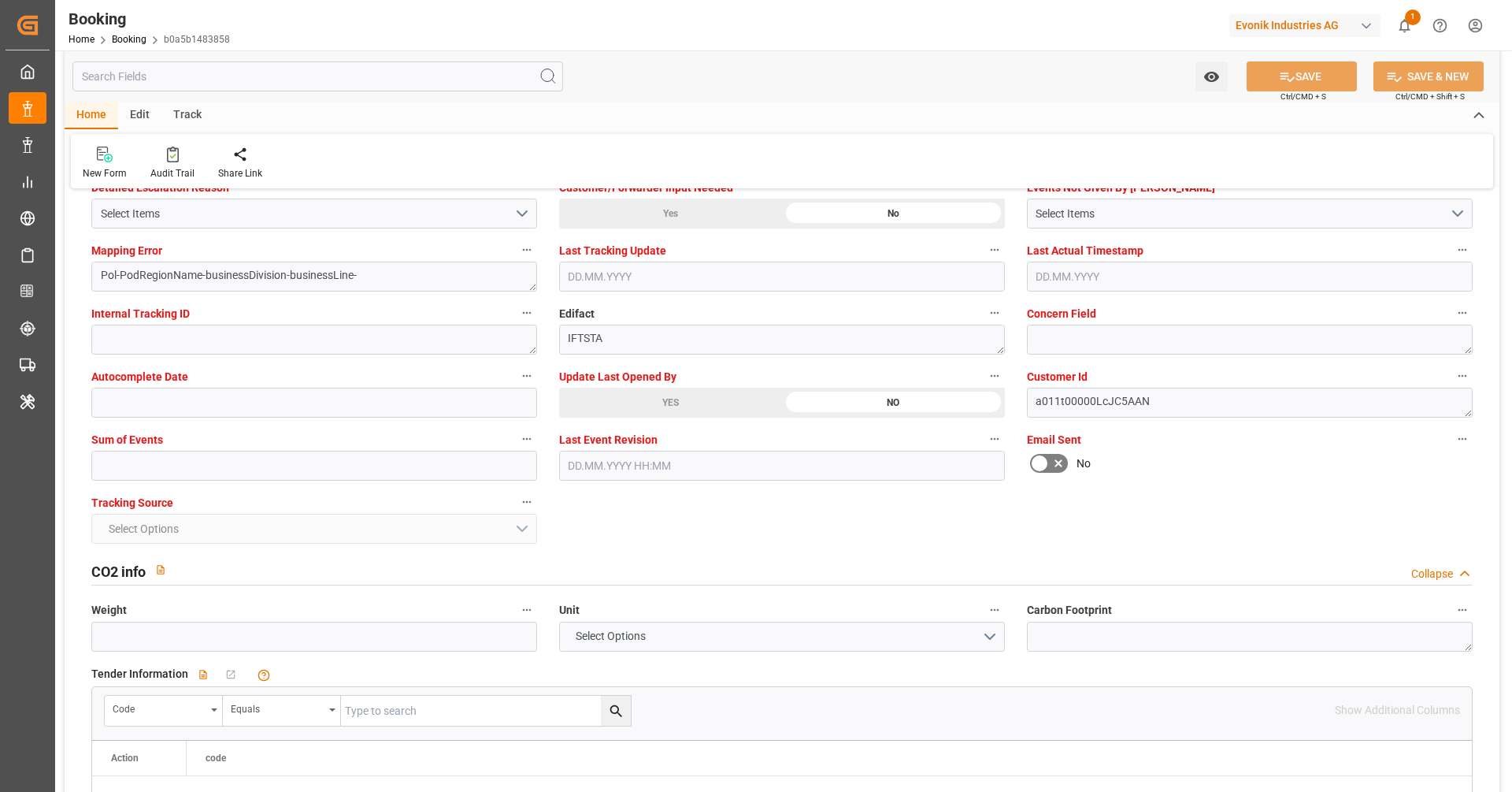
click at [723, 532] on div "General Data Collapse Freight Forwarder's Reference No. 250808610986 Equipment …" at bounding box center [782, 663] width 1435 height 7007
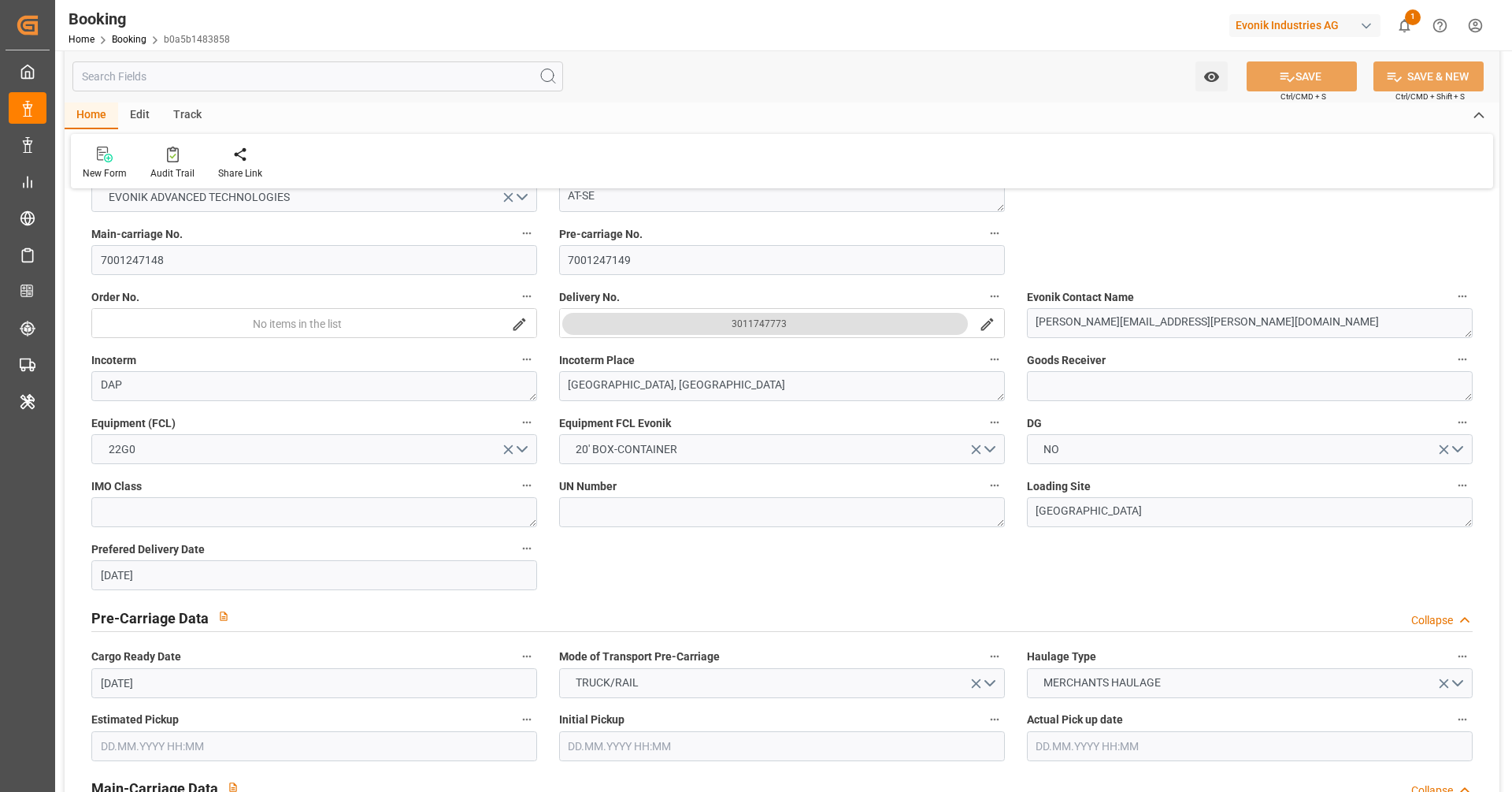
scroll to position [178, 0]
